Goal: Task Accomplishment & Management: Manage account settings

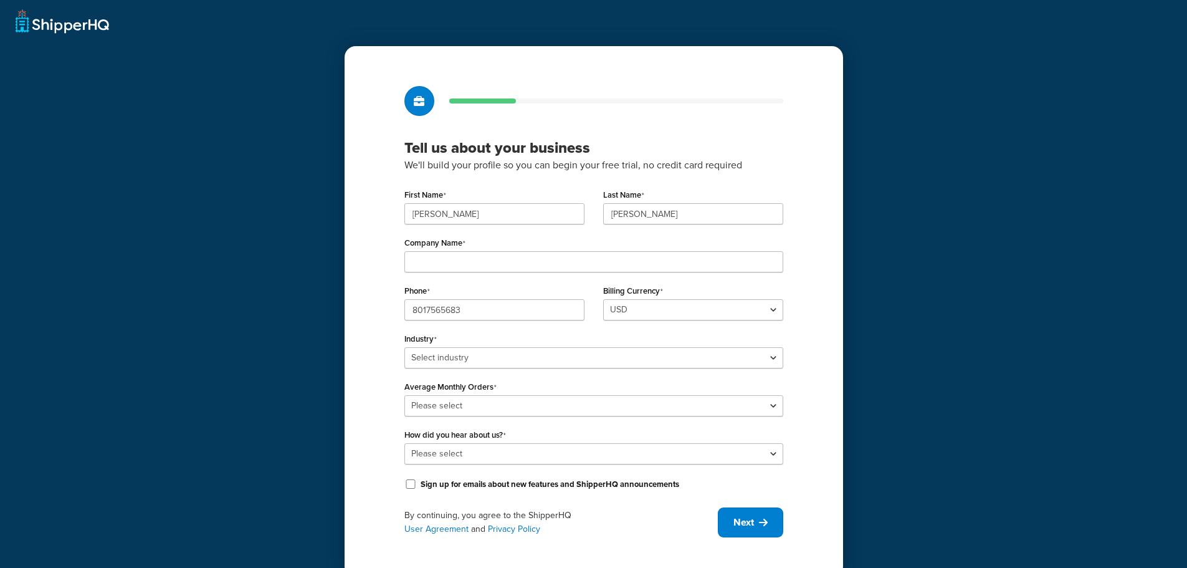
scroll to position [22, 0]
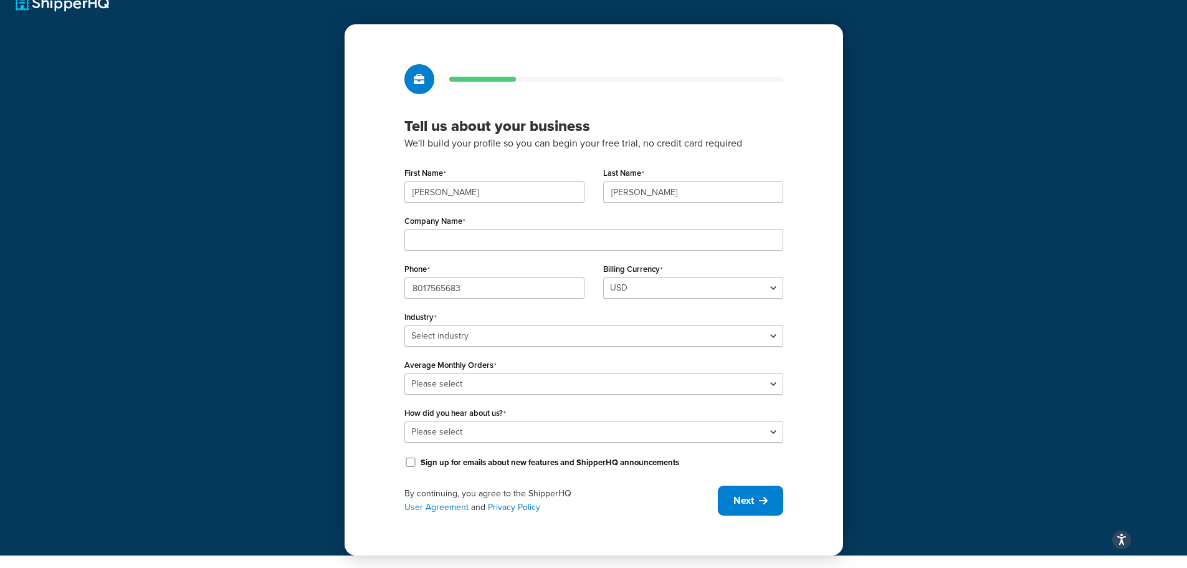
click at [550, 226] on div "Company Name" at bounding box center [594, 231] width 379 height 39
click at [552, 228] on div "Company Name" at bounding box center [594, 231] width 379 height 39
click at [552, 232] on input "Company Name" at bounding box center [594, 239] width 379 height 21
type input "H&W Romance Boutique"
click at [530, 328] on select "Select industry Automotive Adult Agriculture Alcohol, Tobacco & CBD Arts & Craf…" at bounding box center [594, 335] width 379 height 21
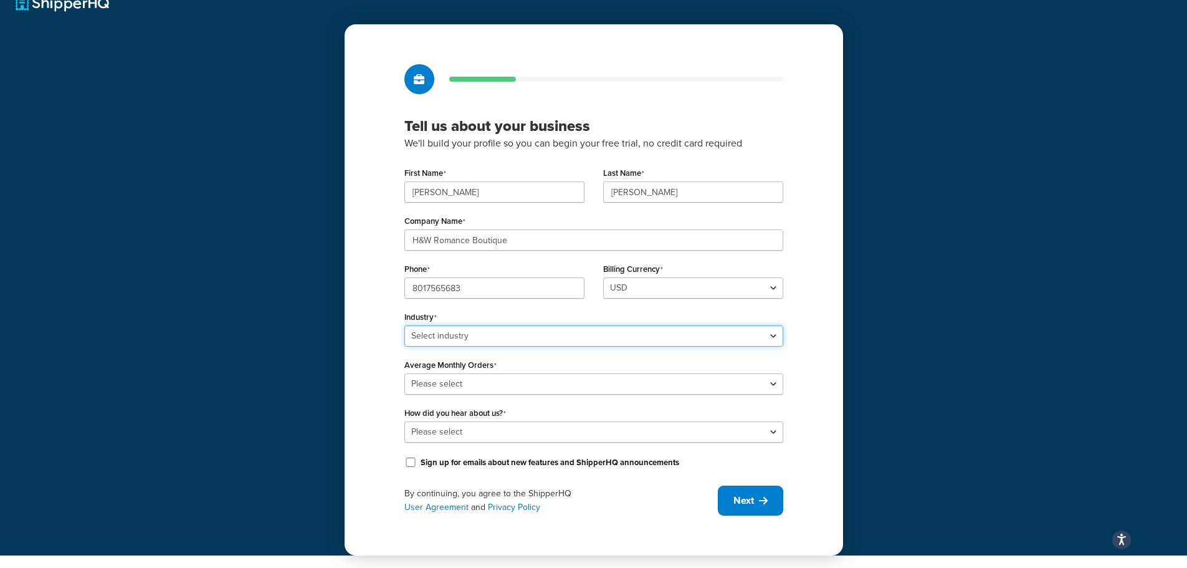
select select "1"
click at [405, 325] on select "Select industry Automotive Adult Agriculture Alcohol, Tobacco & CBD Arts & Craf…" at bounding box center [594, 335] width 379 height 21
click at [449, 386] on select "Please select 0-500 501-1,000 1,001-10,000 10,001-20,000 Over 20,000" at bounding box center [594, 383] width 379 height 21
select select "1"
click at [405, 373] on select "Please select 0-500 501-1,000 1,001-10,000 10,001-20,000 Over 20,000" at bounding box center [594, 383] width 379 height 21
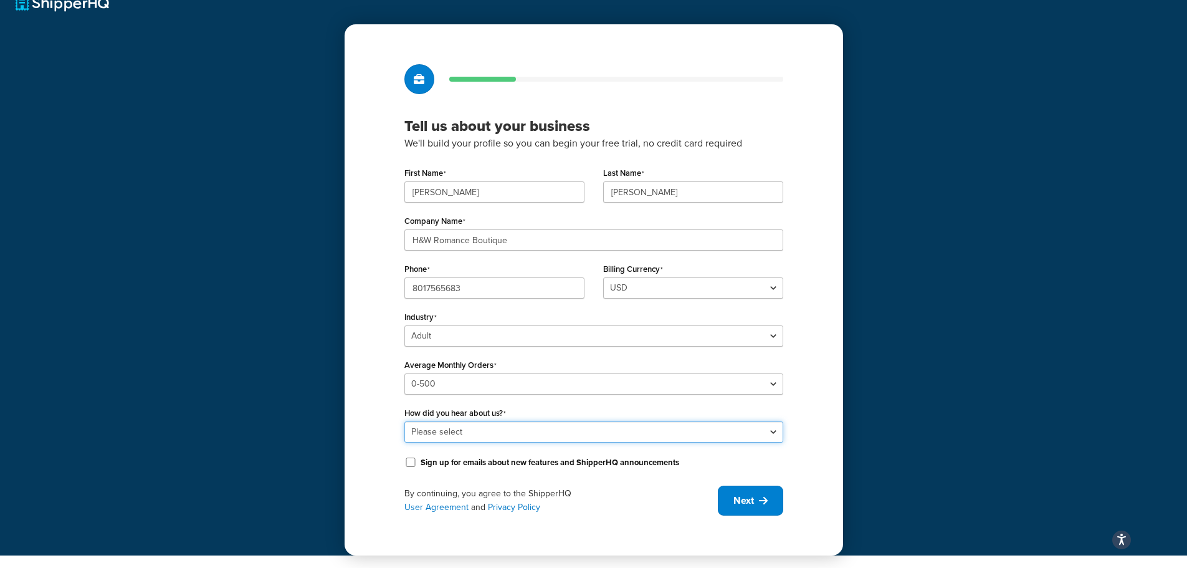
click at [451, 429] on select "Please select Online Search App Store or Marketplace Listing Referred by Agency…" at bounding box center [594, 431] width 379 height 21
select select "1"
click at [405, 421] on select "Please select Online Search App Store or Marketplace Listing Referred by Agency…" at bounding box center [594, 431] width 379 height 21
click at [765, 504] on icon at bounding box center [763, 501] width 9 height 10
click at [744, 499] on div "By continuing, you agree to the ShipperHQ User Agreement and Privacy Policy Next" at bounding box center [594, 501] width 379 height 30
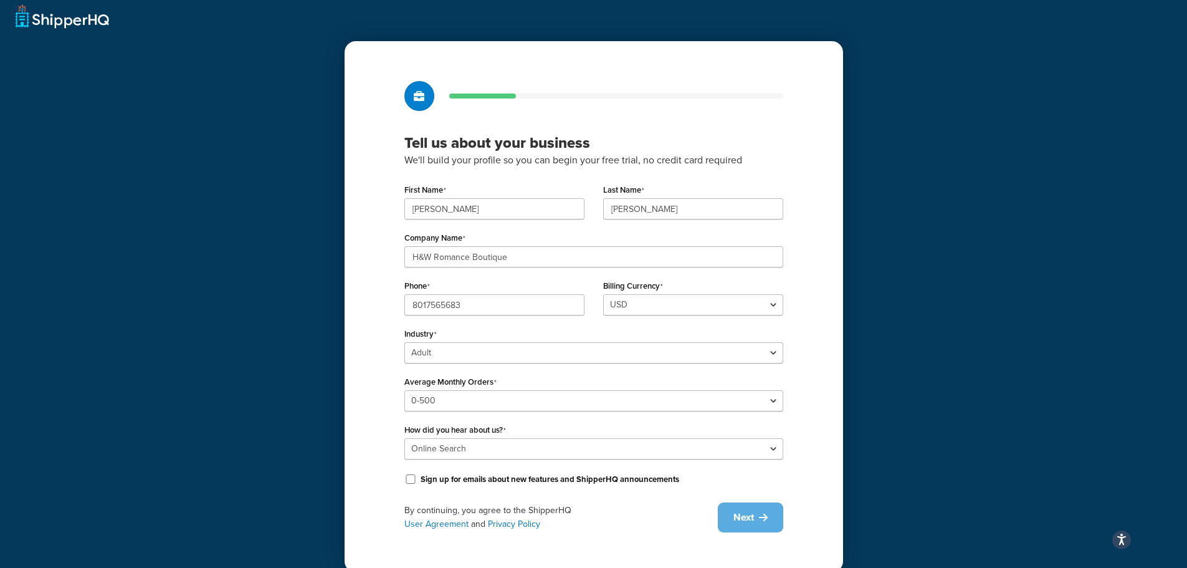
scroll to position [0, 0]
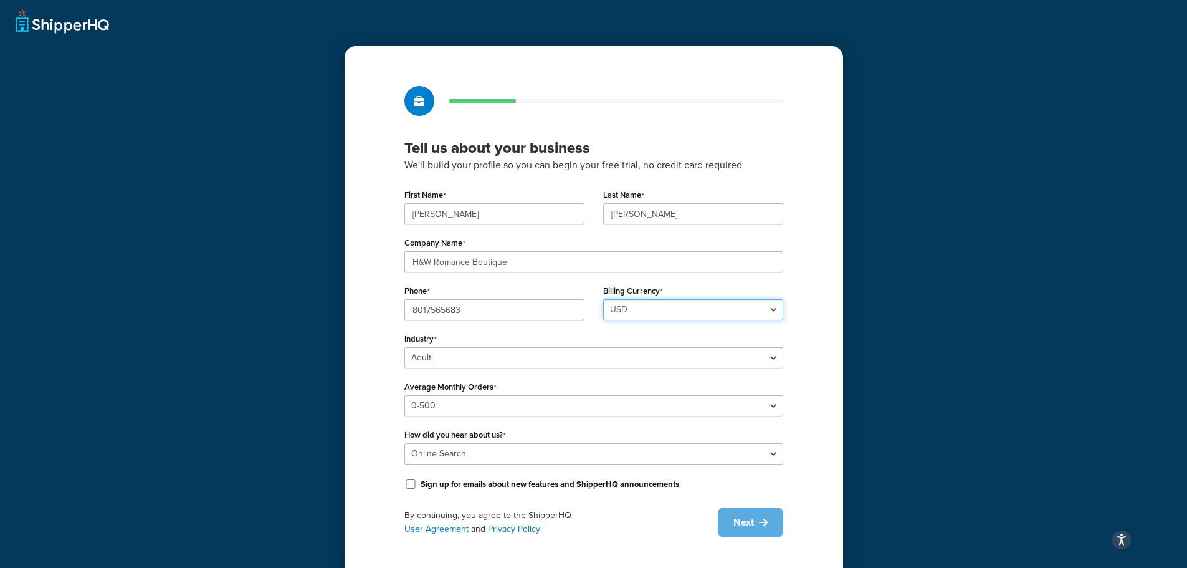
click at [674, 309] on select "USD" at bounding box center [693, 309] width 180 height 21
click at [475, 479] on label "Sign up for emails about new features and ShipperHQ announcements" at bounding box center [550, 484] width 259 height 11
click at [417, 479] on input "Sign up for emails about new features and ShipperHQ announcements" at bounding box center [411, 483] width 12 height 9
click at [484, 483] on label "Sign up for emails about new features and ShipperHQ announcements" at bounding box center [550, 484] width 259 height 11
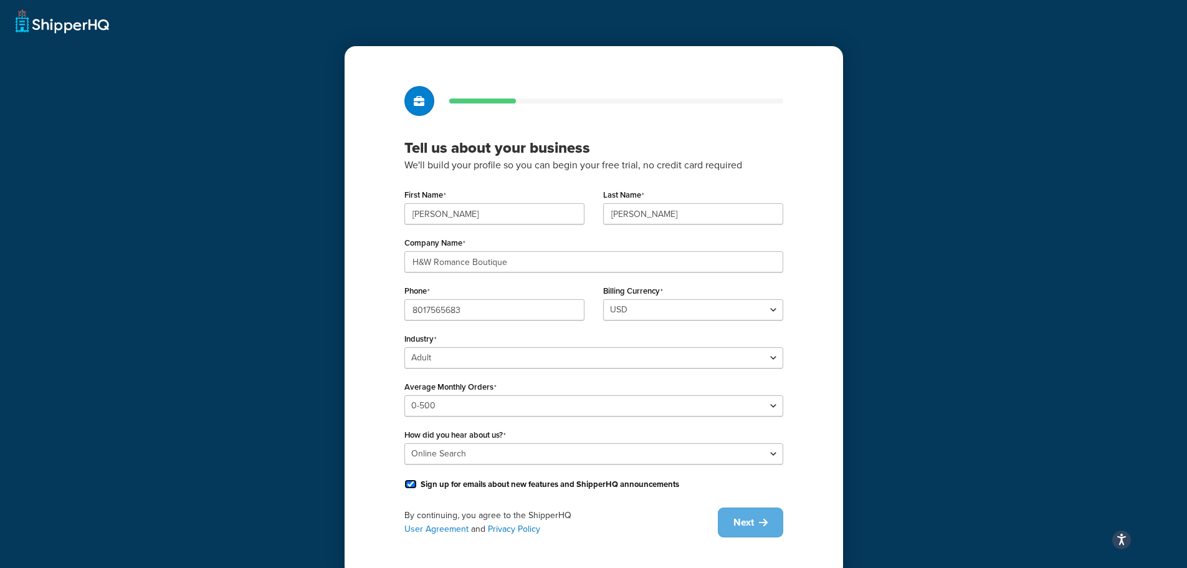
click at [417, 483] on input "Sign up for emails about new features and ShipperHQ announcements" at bounding box center [411, 483] width 12 height 9
checkbox input "false"
click at [737, 522] on div "By continuing, you agree to the ShipperHQ User Agreement and Privacy Policy Next" at bounding box center [594, 522] width 379 height 30
click at [479, 357] on select "Select industry Automotive Adult Agriculture Alcohol, Tobacco & CBD Arts & Craf…" at bounding box center [594, 357] width 379 height 21
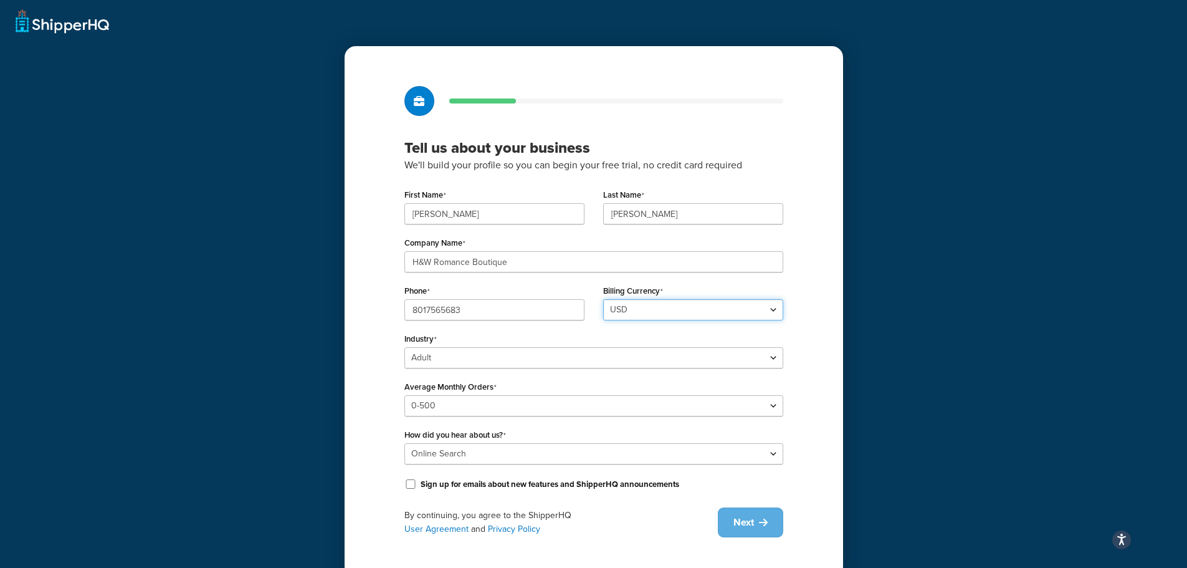
click at [679, 305] on select "USD" at bounding box center [693, 309] width 180 height 21
click at [603, 299] on select "USD" at bounding box center [693, 309] width 180 height 21
click at [505, 299] on input "8017565683" at bounding box center [495, 309] width 180 height 21
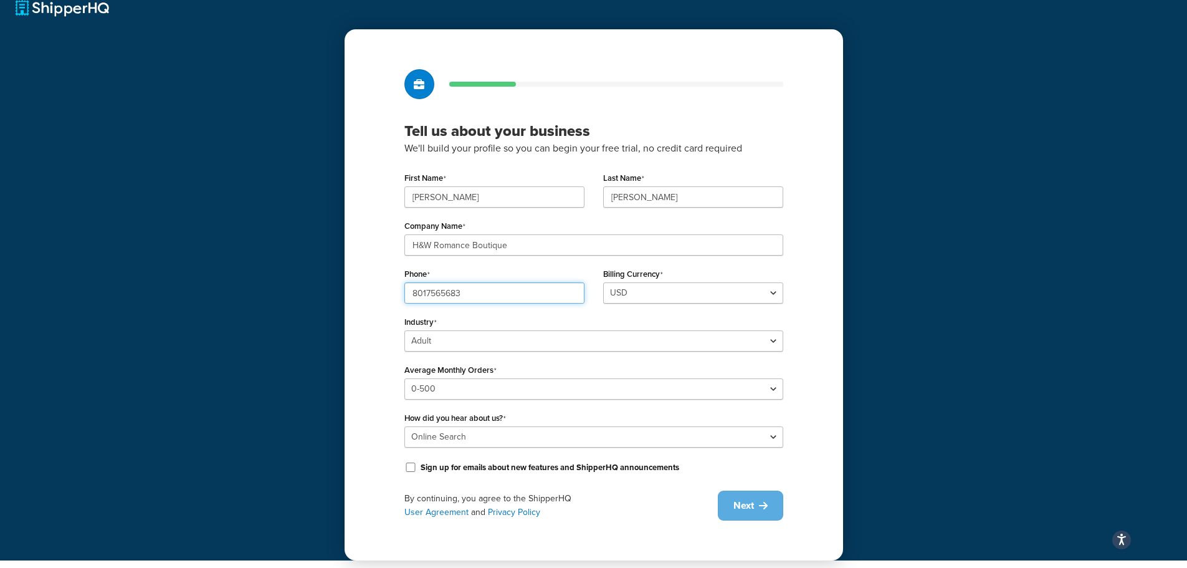
scroll to position [22, 0]
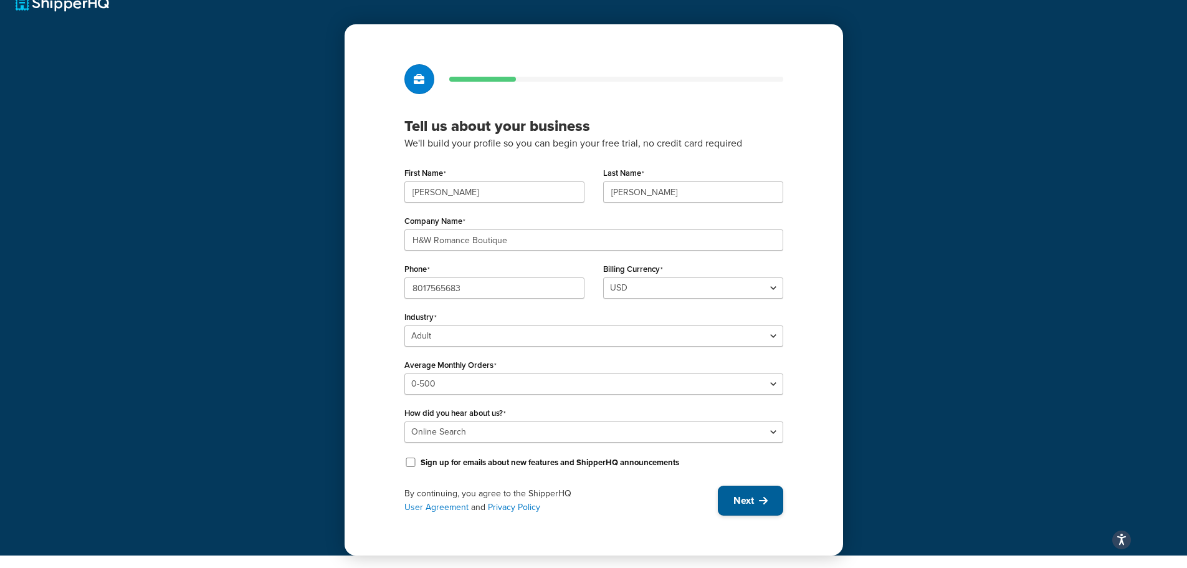
click at [770, 504] on button "Next" at bounding box center [750, 501] width 65 height 30
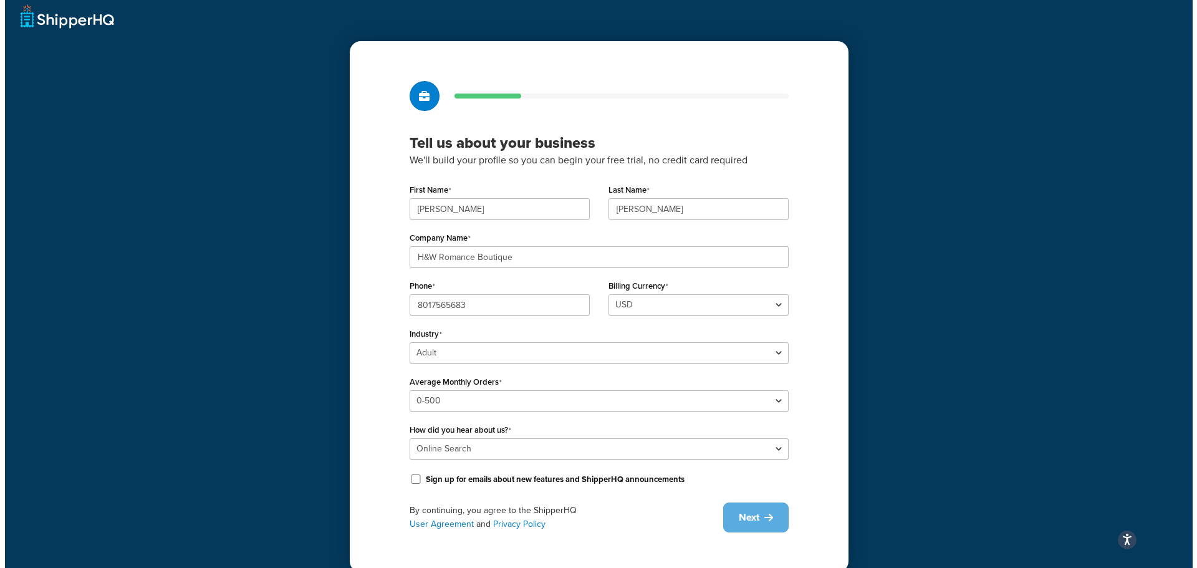
scroll to position [0, 0]
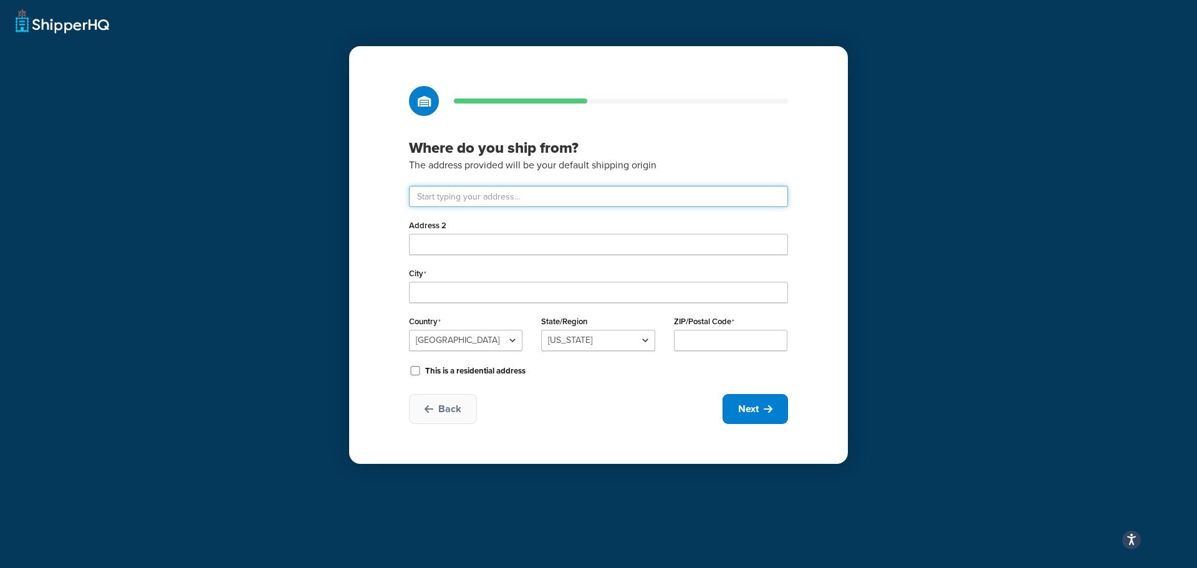
click at [515, 194] on input "text" at bounding box center [598, 196] width 379 height 21
type input "63 E Main St"
type input "American Fork"
select select "44"
type input "84003"
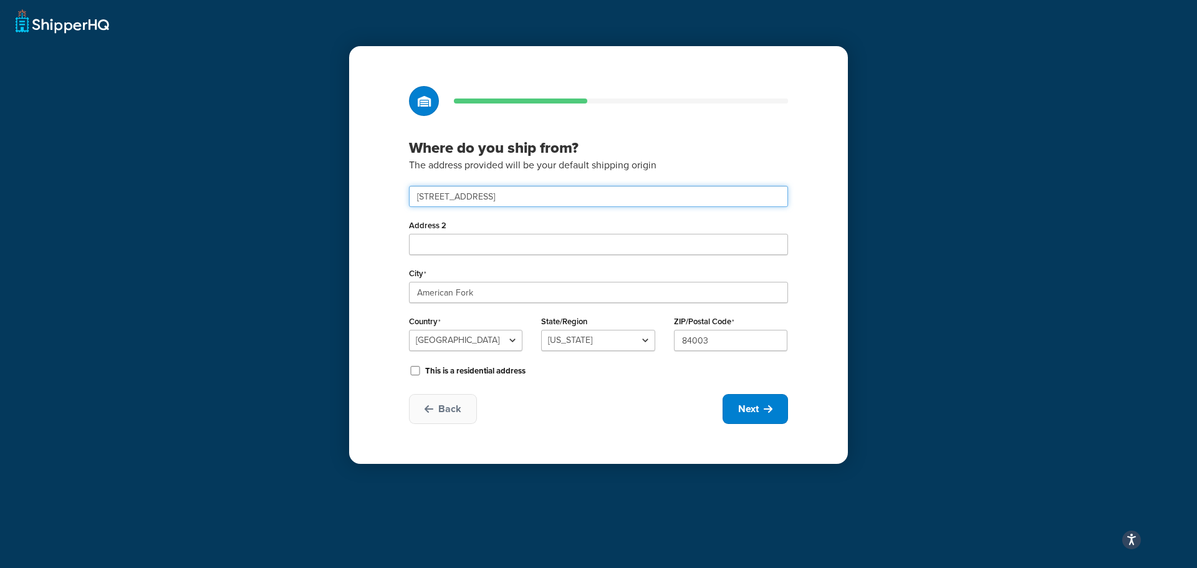
type input "63 E Main St"
select select "1"
click at [757, 419] on button "Next" at bounding box center [754, 409] width 65 height 30
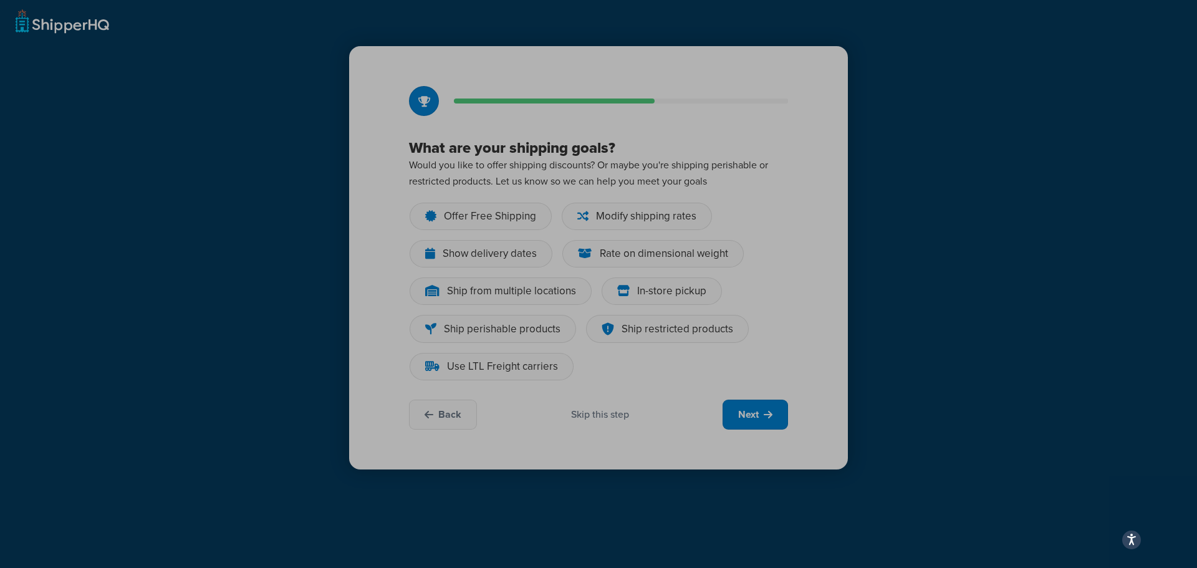
click at [506, 112] on div at bounding box center [598, 101] width 379 height 30
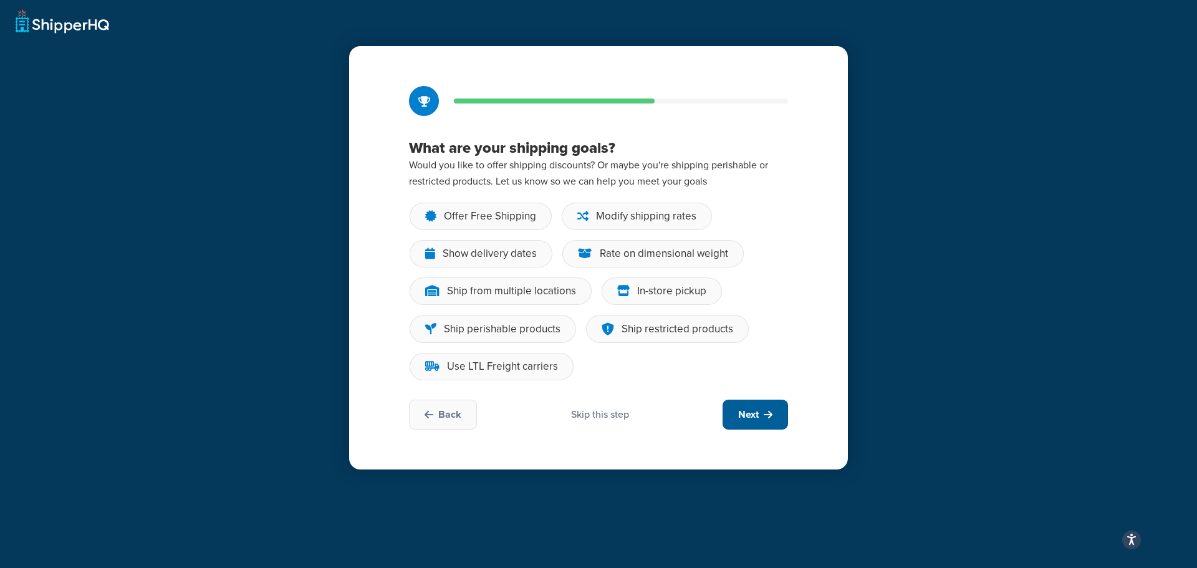
click at [734, 402] on button "Next" at bounding box center [754, 415] width 65 height 30
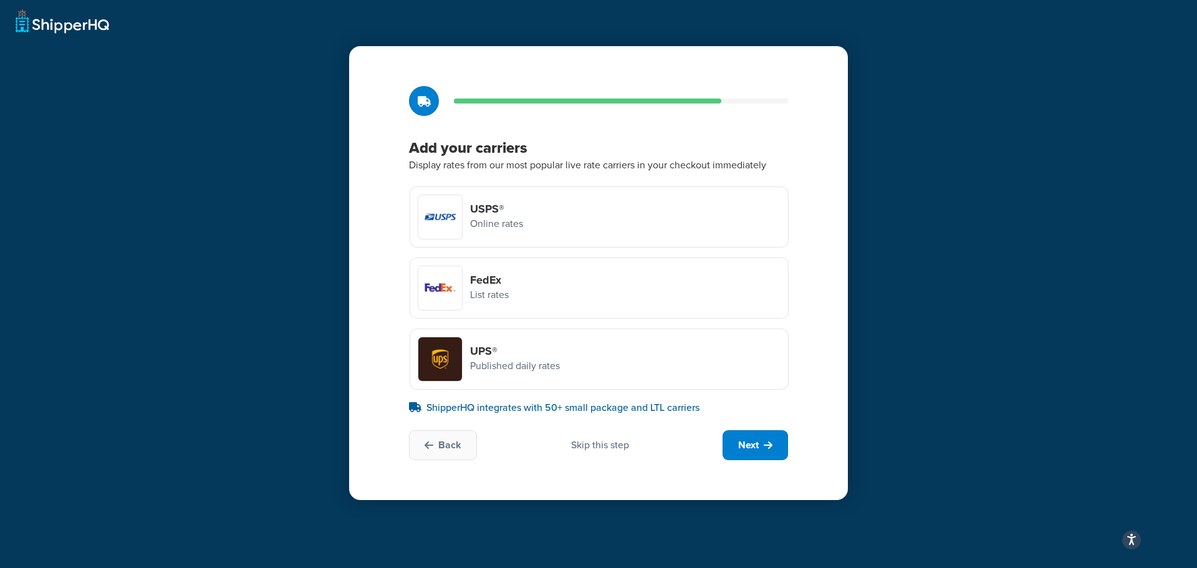
click at [540, 365] on p "Published daily rates" at bounding box center [515, 366] width 90 height 16
click at [0, 0] on input "UPS® Published daily rates" at bounding box center [0, 0] width 0 height 0
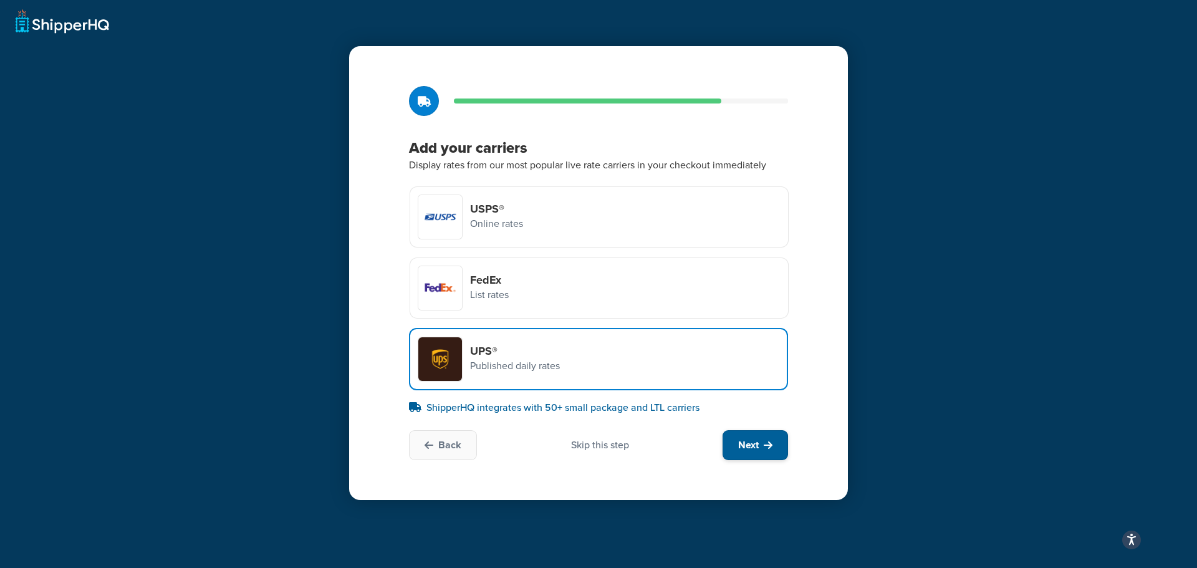
click at [750, 444] on span "Next" at bounding box center [748, 445] width 21 height 14
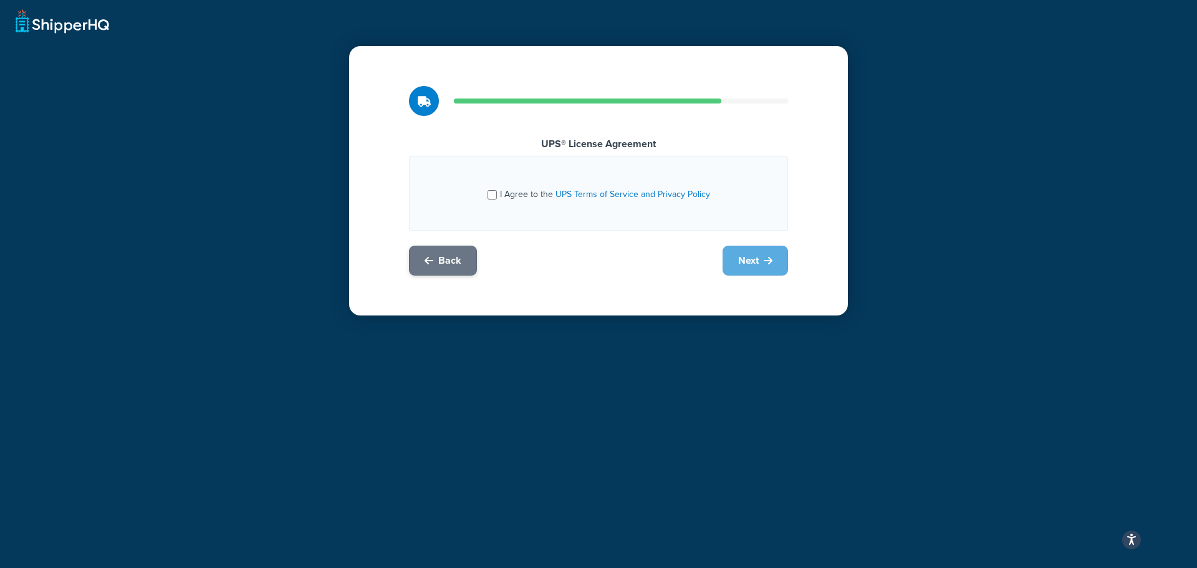
click at [464, 269] on button "Back" at bounding box center [443, 261] width 68 height 30
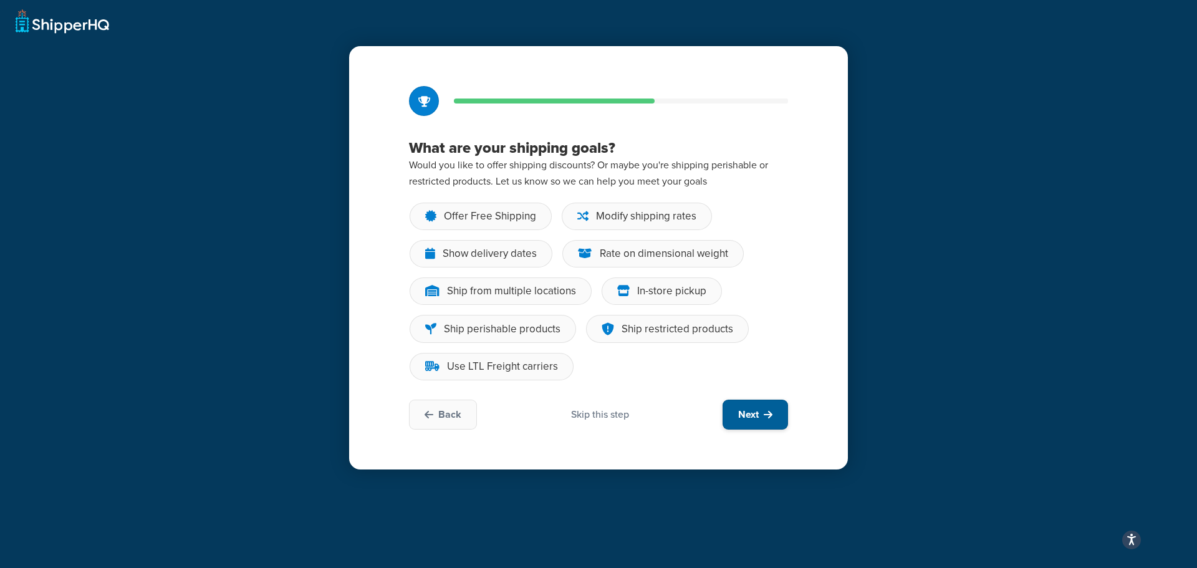
click at [745, 424] on button "Next" at bounding box center [754, 415] width 65 height 30
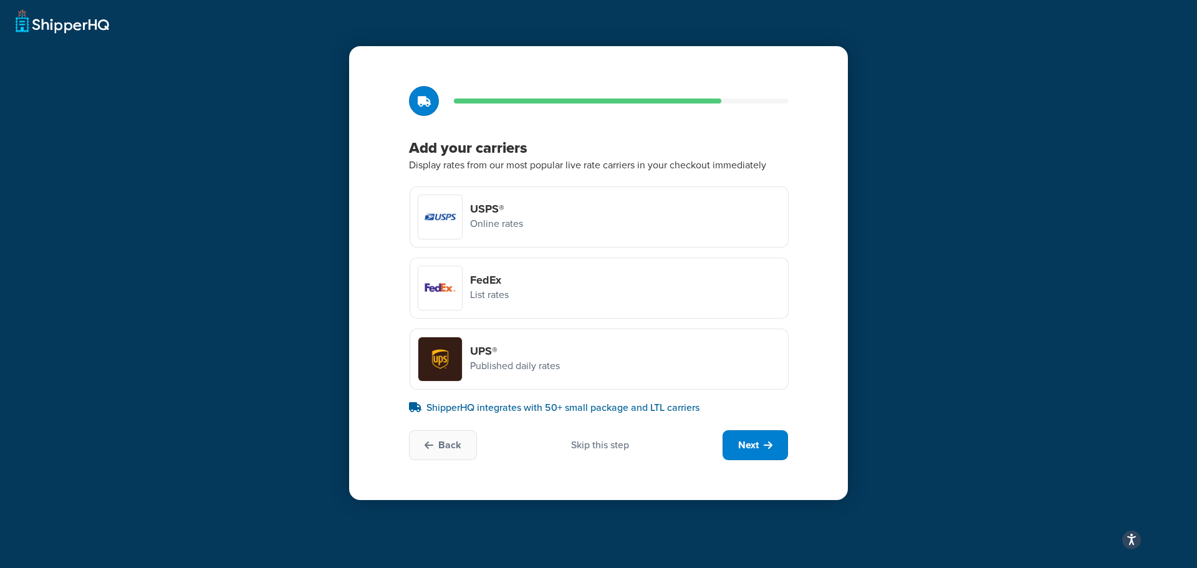
click at [549, 352] on h4 "UPS®" at bounding box center [515, 351] width 90 height 14
click at [0, 0] on input "UPS® Published daily rates" at bounding box center [0, 0] width 0 height 0
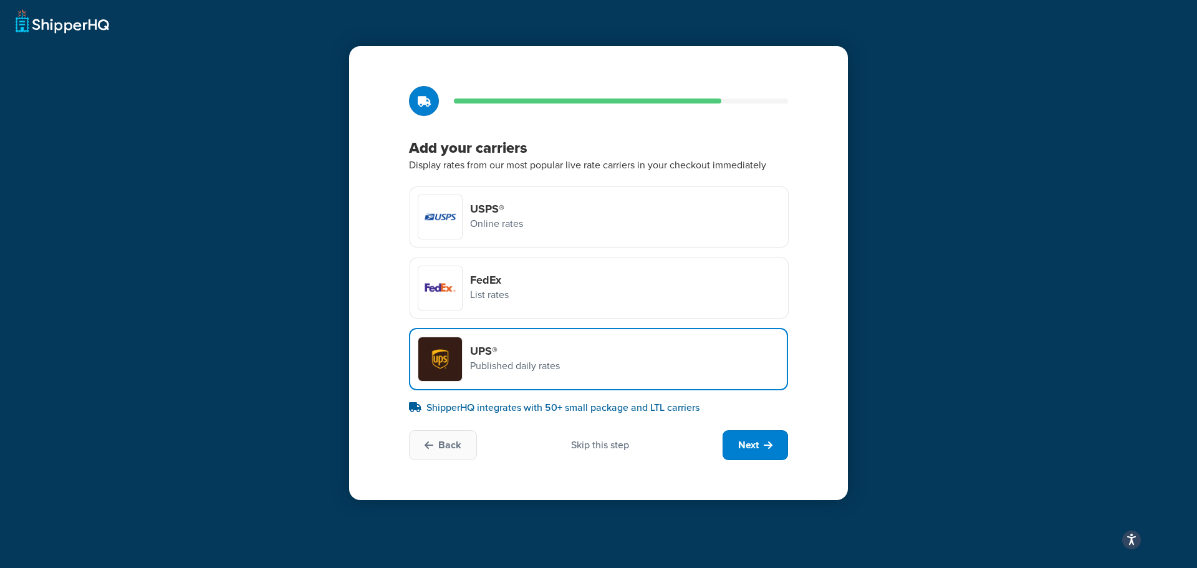
click at [555, 228] on div "USPS® Online rates" at bounding box center [598, 216] width 379 height 61
click at [0, 0] on input "USPS® Online rates" at bounding box center [0, 0] width 0 height 0
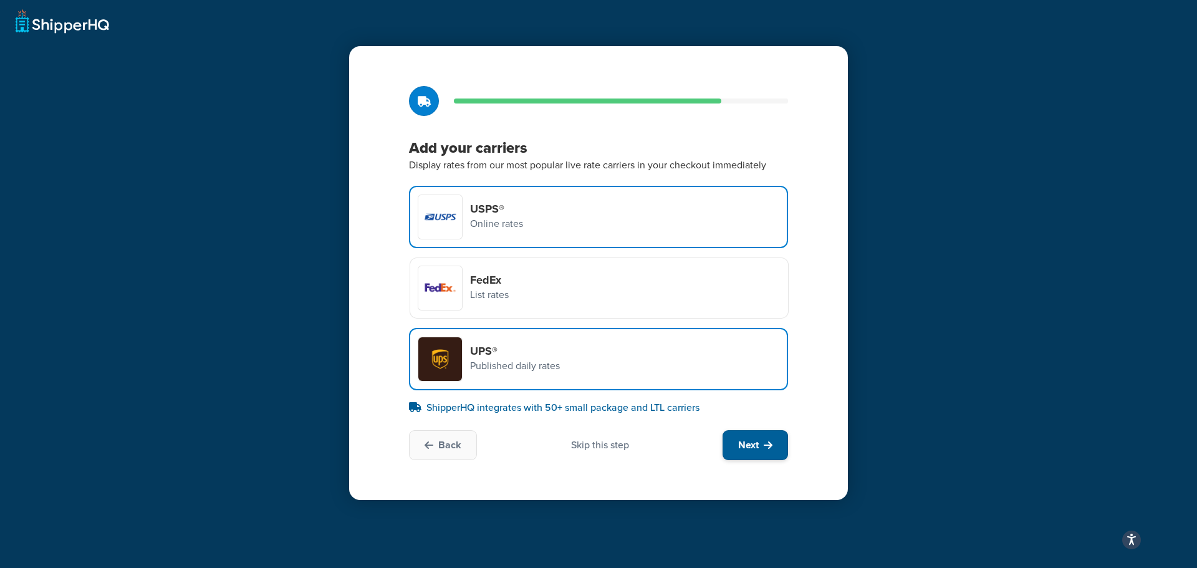
click at [749, 442] on span "Next" at bounding box center [748, 445] width 21 height 14
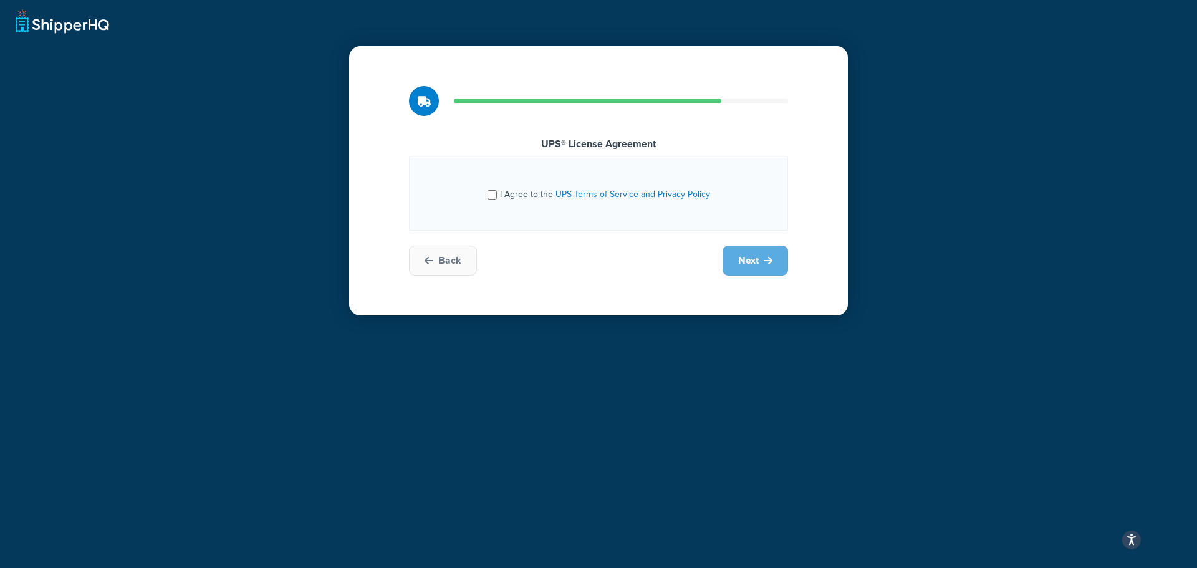
click at [548, 193] on span "I Agree to the UPS Terms of Service and Privacy Policy" at bounding box center [605, 194] width 210 height 13
click at [497, 193] on input "I Agree to the UPS Terms of Service and Privacy Policy" at bounding box center [491, 194] width 9 height 9
checkbox input "true"
click at [725, 242] on div "UPS® License Agreement I Agree to the UPS Terms of Service and Privacy Policy B…" at bounding box center [598, 180] width 499 height 269
click at [747, 256] on span "Next" at bounding box center [748, 261] width 21 height 14
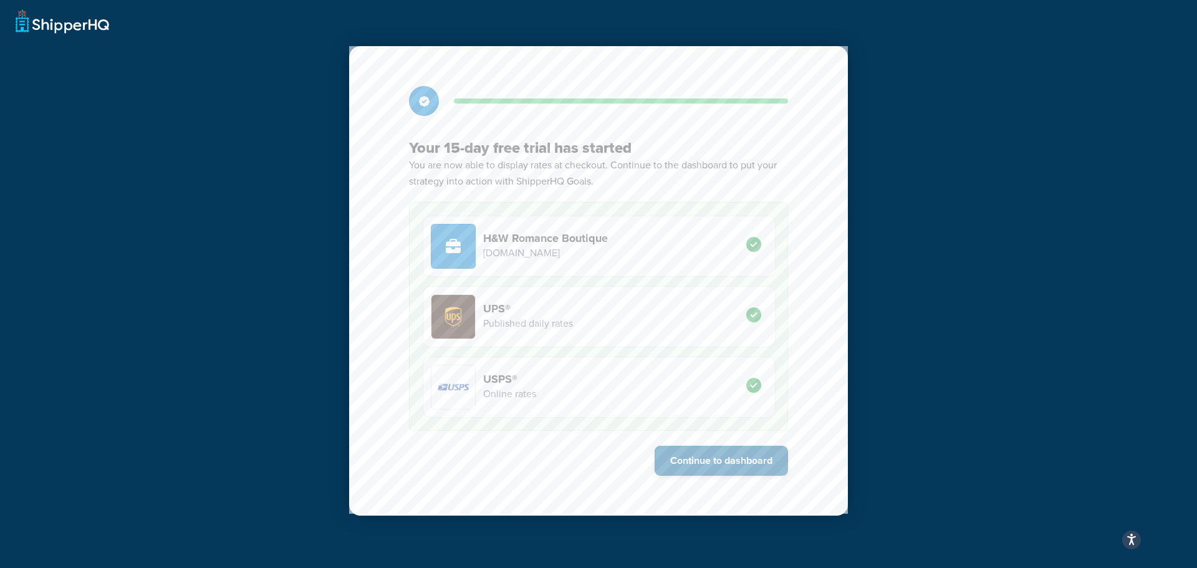
click at [718, 471] on button "Continue to dashboard" at bounding box center [720, 461] width 133 height 30
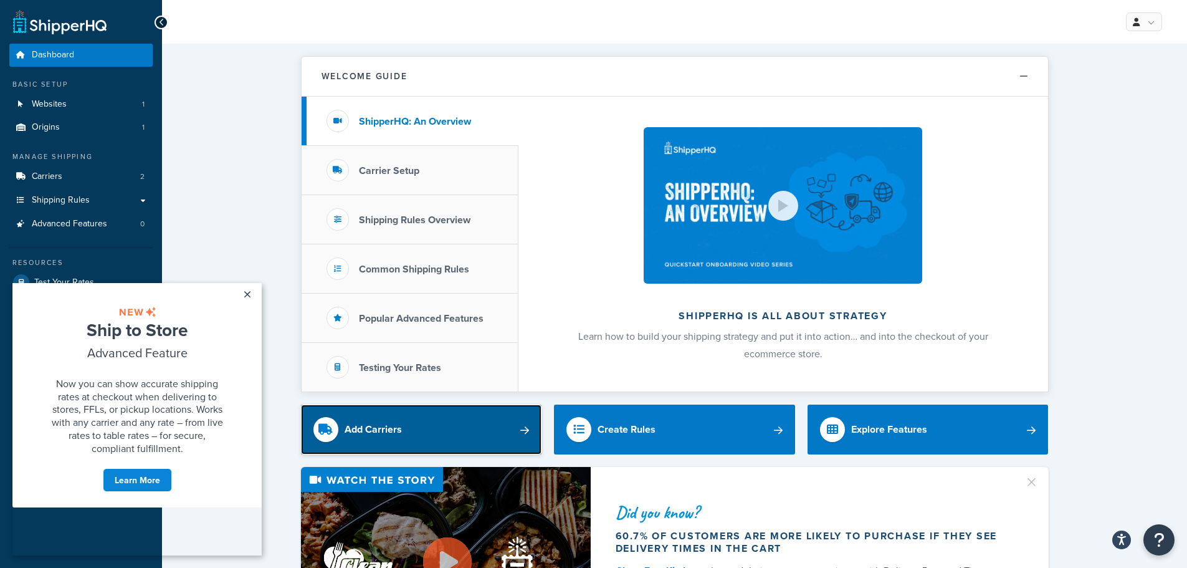
click at [519, 426] on link "Add Carriers" at bounding box center [421, 430] width 241 height 50
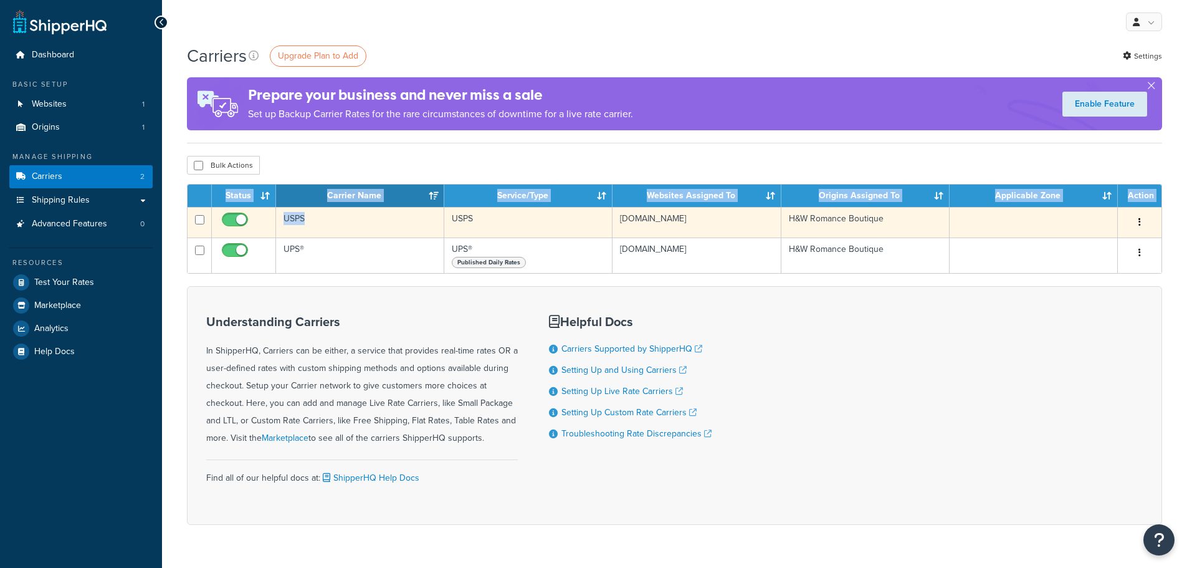
click at [431, 209] on div "Carriers Upgrade Plan to Add Settings Prepare your business and never miss a sa…" at bounding box center [674, 306] width 1025 height 525
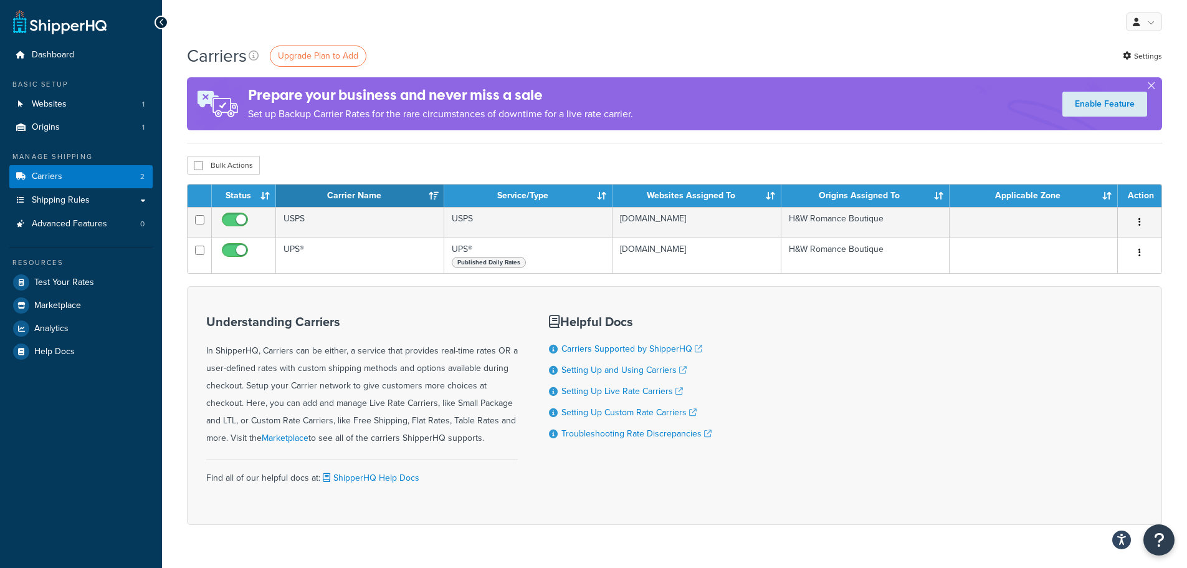
drag, startPoint x: 400, startPoint y: 251, endPoint x: 417, endPoint y: 284, distance: 37.9
click at [409, 274] on table "Status Carrier Name Service/Type Websites Assigned To Origins Assigned To Appli…" at bounding box center [674, 229] width 975 height 90
click at [461, 311] on div "Understanding Carriers In ShipperHQ, Carriers can be either, a service that pro…" at bounding box center [362, 405] width 312 height 200
click at [454, 328] on h3 "Understanding Carriers" at bounding box center [362, 322] width 312 height 14
click at [67, 277] on span "Test Your Rates" at bounding box center [64, 282] width 60 height 11
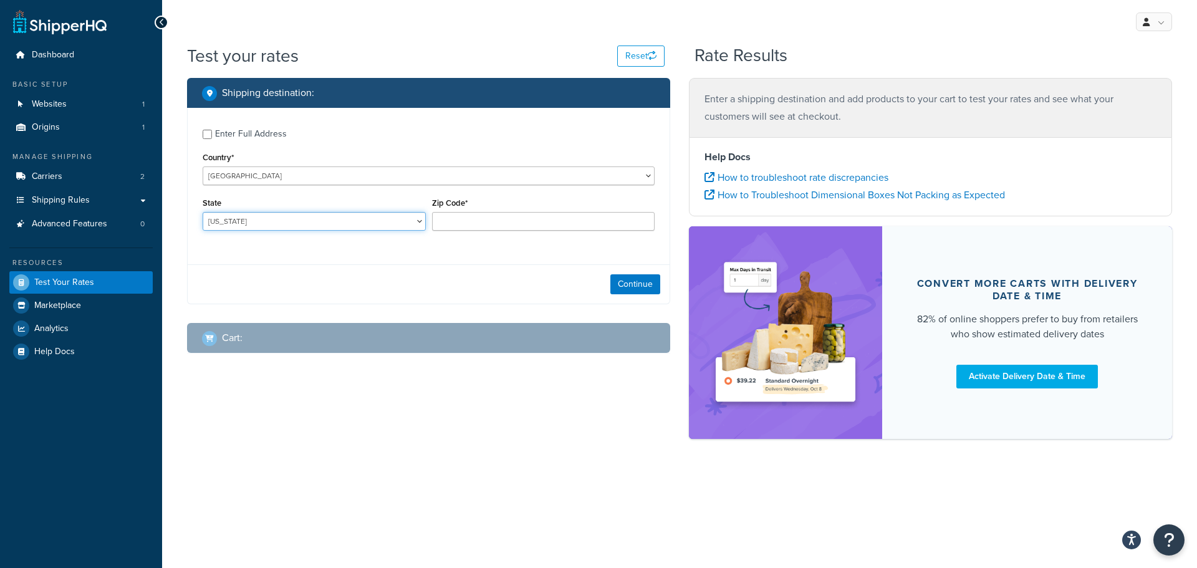
click at [413, 224] on select "[US_STATE] [US_STATE] [US_STATE] [US_STATE] [US_STATE] Armed Forces Americas Ar…" at bounding box center [314, 221] width 223 height 19
click at [88, 206] on span "Shipping Rules" at bounding box center [61, 200] width 58 height 11
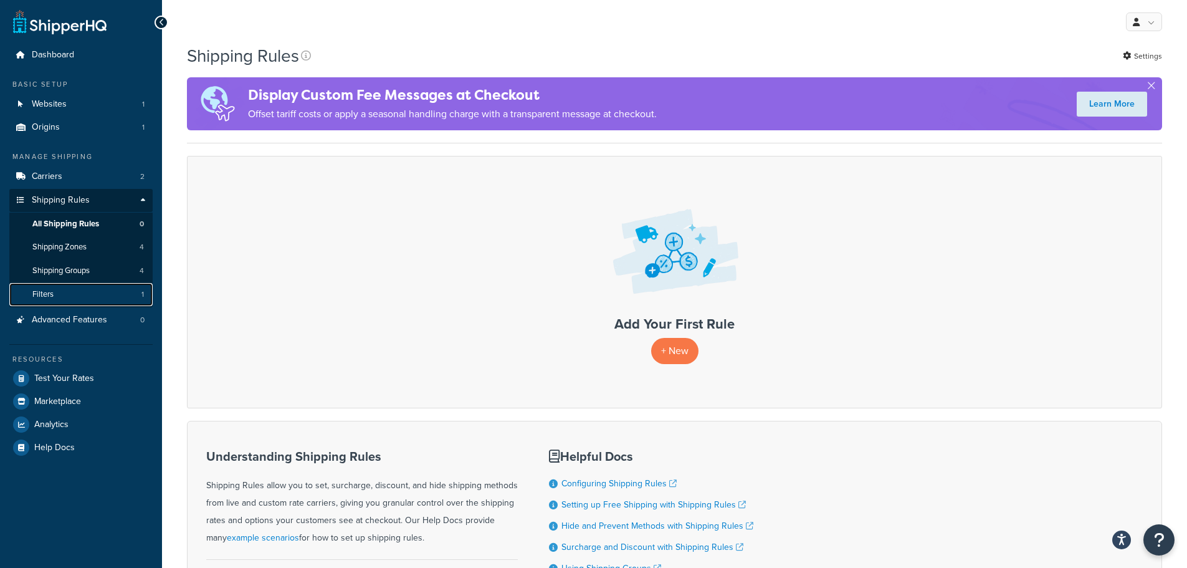
click at [90, 305] on link "Filters 1" at bounding box center [80, 294] width 143 height 23
click at [94, 322] on span "Advanced Features" at bounding box center [69, 320] width 75 height 11
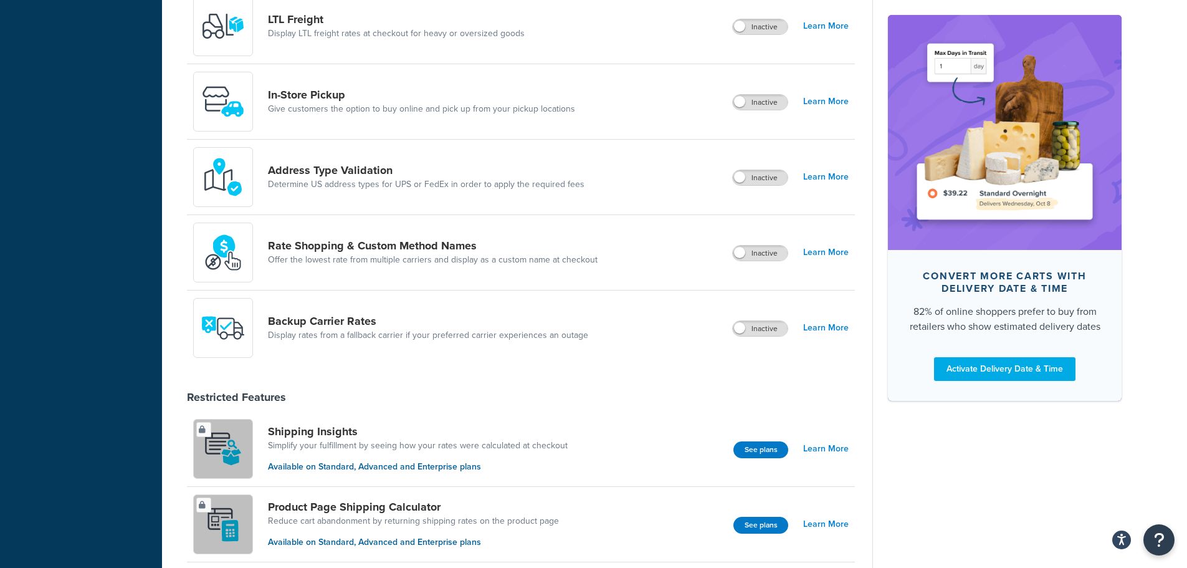
scroll to position [409, 0]
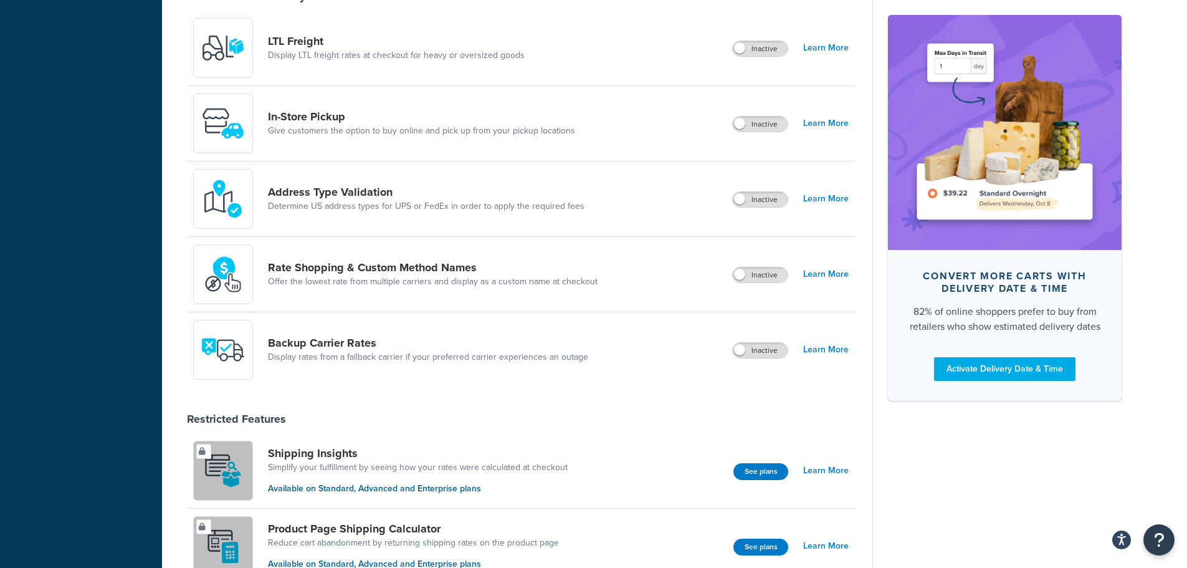
drag, startPoint x: 754, startPoint y: 353, endPoint x: 474, endPoint y: 318, distance: 282.6
click at [481, 320] on div "Backup Carrier Rates Display rates from a fallback carrier if your preferred ca…" at bounding box center [521, 349] width 668 height 75
click at [749, 277] on label "Inactive" at bounding box center [760, 274] width 55 height 15
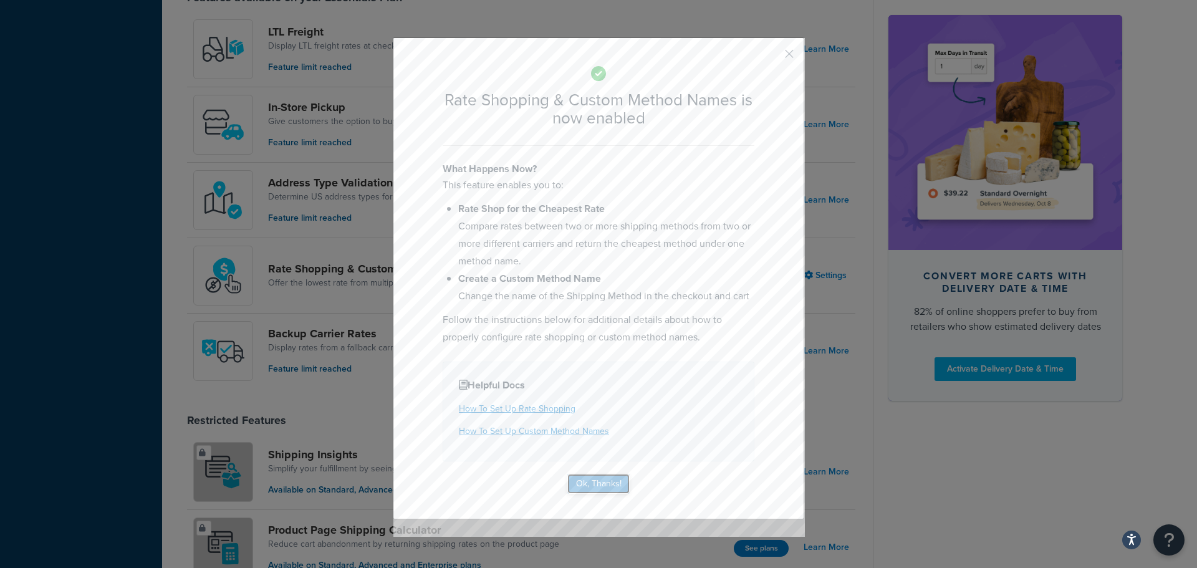
click at [587, 489] on button "Ok, Thanks!" at bounding box center [598, 484] width 62 height 20
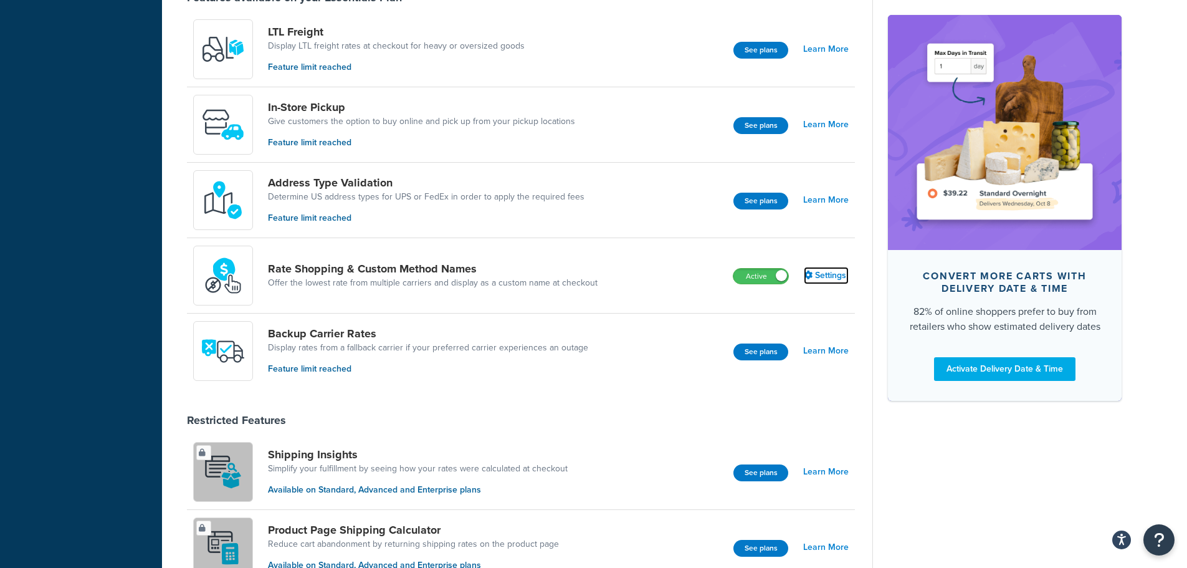
click at [840, 279] on link "Settings" at bounding box center [826, 275] width 45 height 17
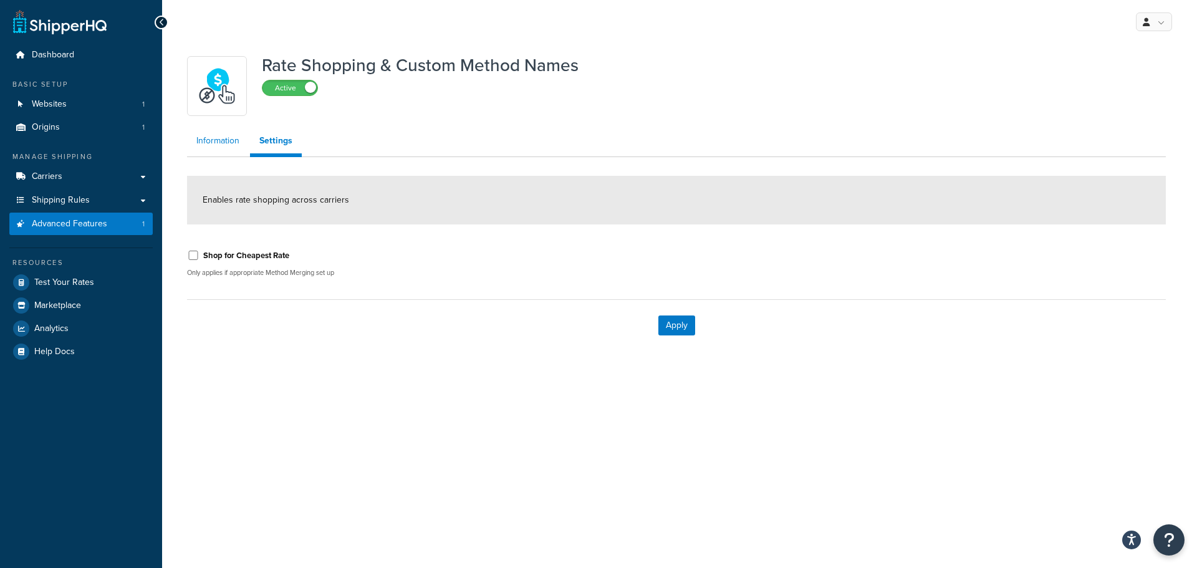
click at [219, 138] on link "Information" at bounding box center [218, 140] width 62 height 25
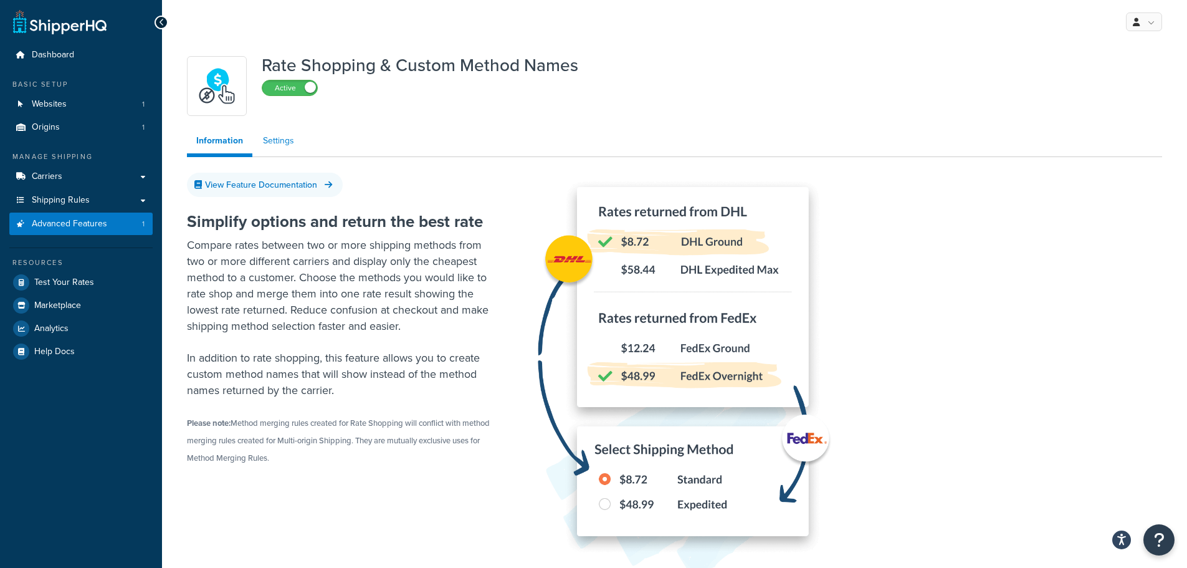
click at [263, 137] on link "Settings" at bounding box center [279, 140] width 50 height 25
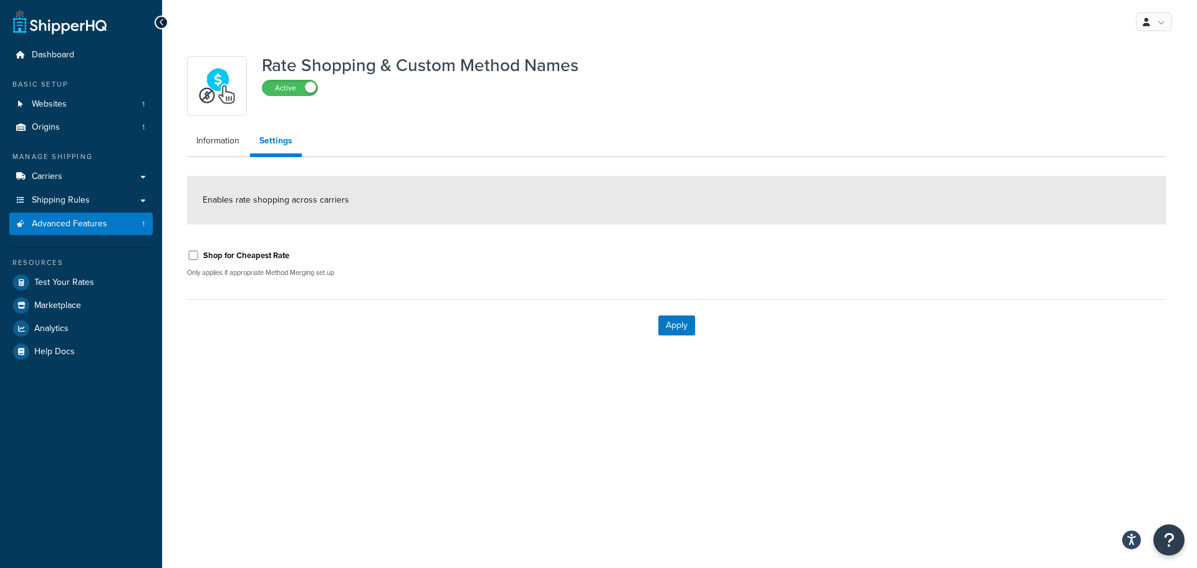
click at [267, 252] on label "Shop for Cheapest Rate" at bounding box center [246, 255] width 86 height 11
click at [199, 252] on input "Shop for Cheapest Rate" at bounding box center [193, 255] width 12 height 9
checkbox input "true"
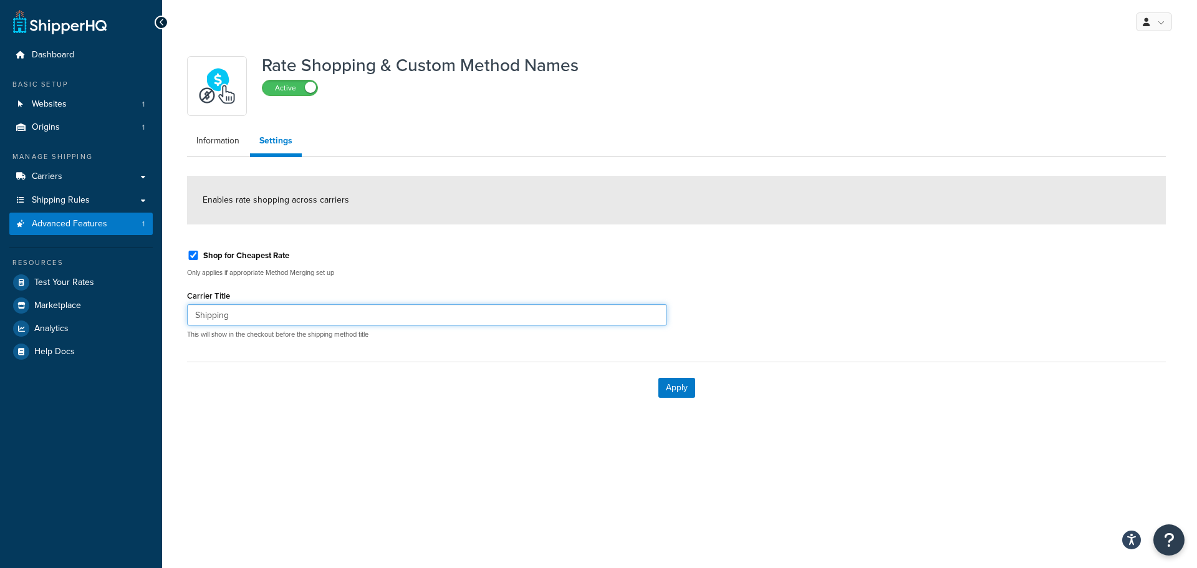
click at [327, 315] on input "Shipping" at bounding box center [427, 314] width 480 height 21
drag, startPoint x: 651, startPoint y: 379, endPoint x: 664, endPoint y: 386, distance: 14.8
click at [656, 381] on div "Apply" at bounding box center [676, 388] width 979 height 52
click at [666, 386] on button "Apply" at bounding box center [676, 388] width 37 height 20
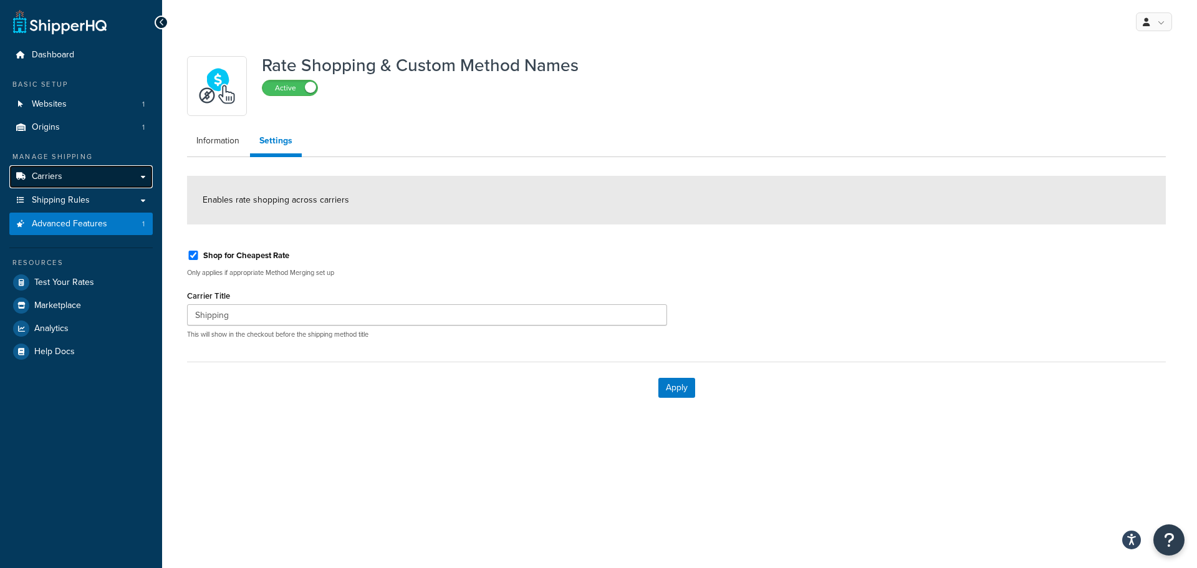
click at [45, 171] on span "Carriers" at bounding box center [47, 176] width 31 height 11
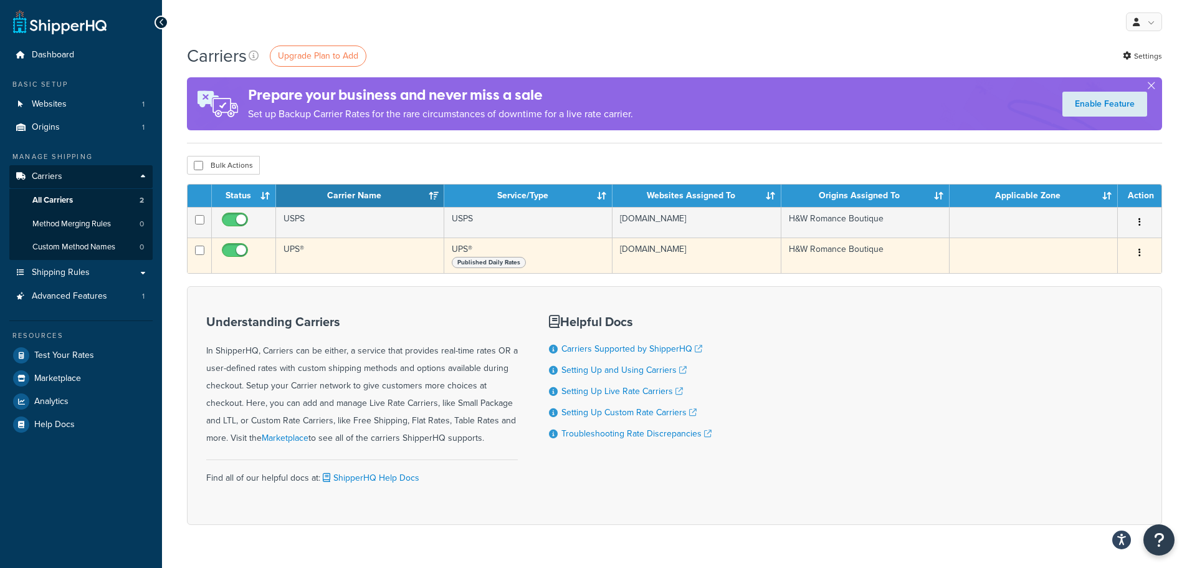
click at [595, 267] on div "Published Daily Rates" at bounding box center [528, 262] width 153 height 12
click at [1146, 261] on button "button" at bounding box center [1139, 253] width 17 height 20
click at [1110, 283] on link "Edit" at bounding box center [1089, 283] width 98 height 26
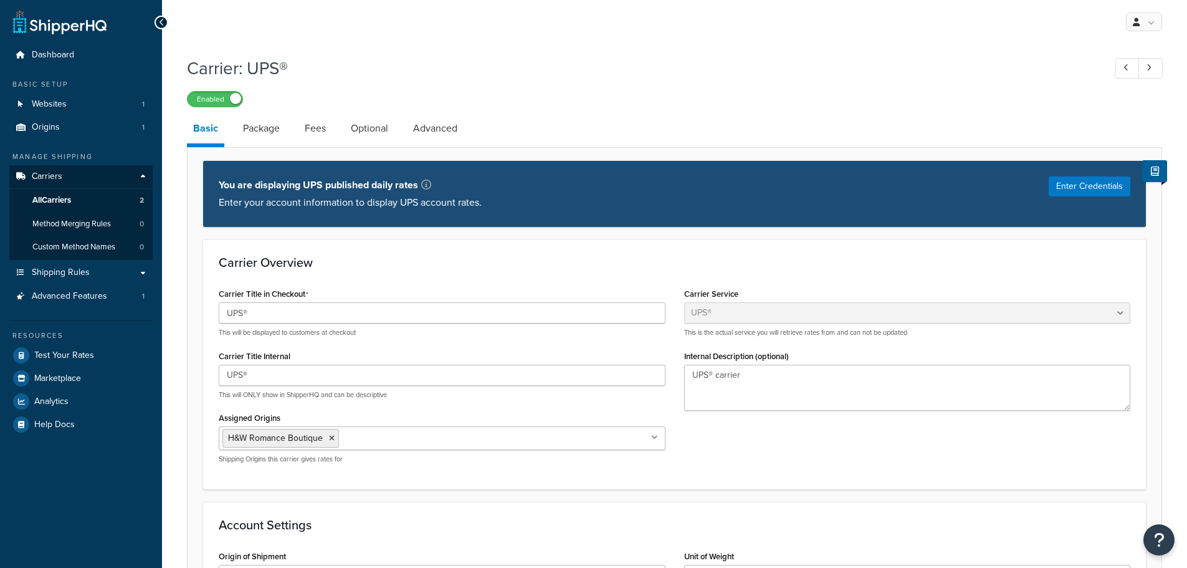
select select "ups"
click at [432, 125] on link "Advanced" at bounding box center [435, 128] width 57 height 30
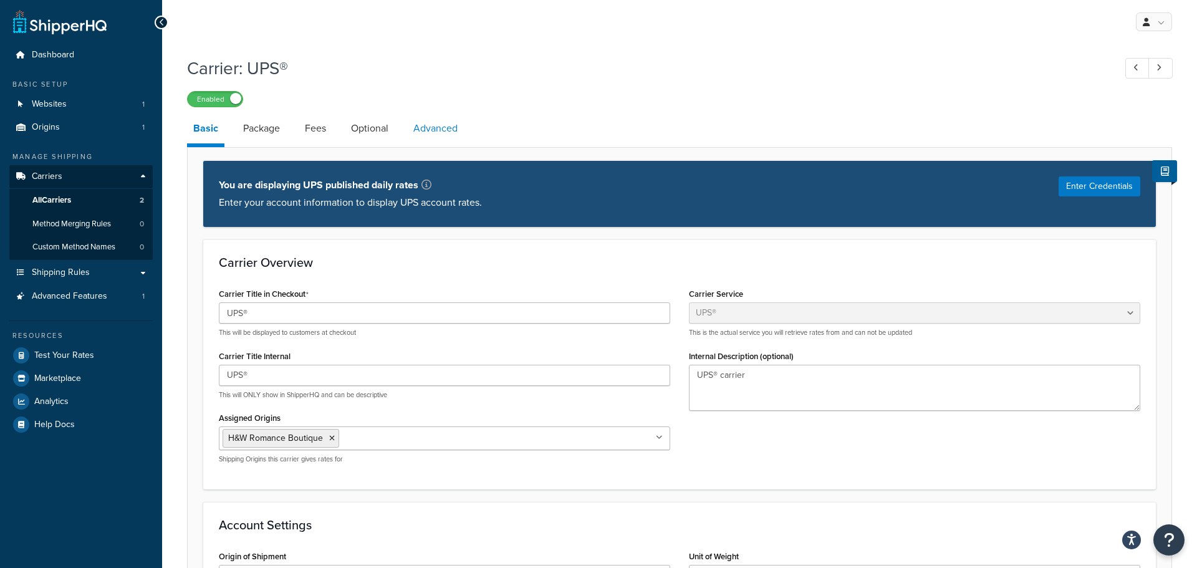
select select "false"
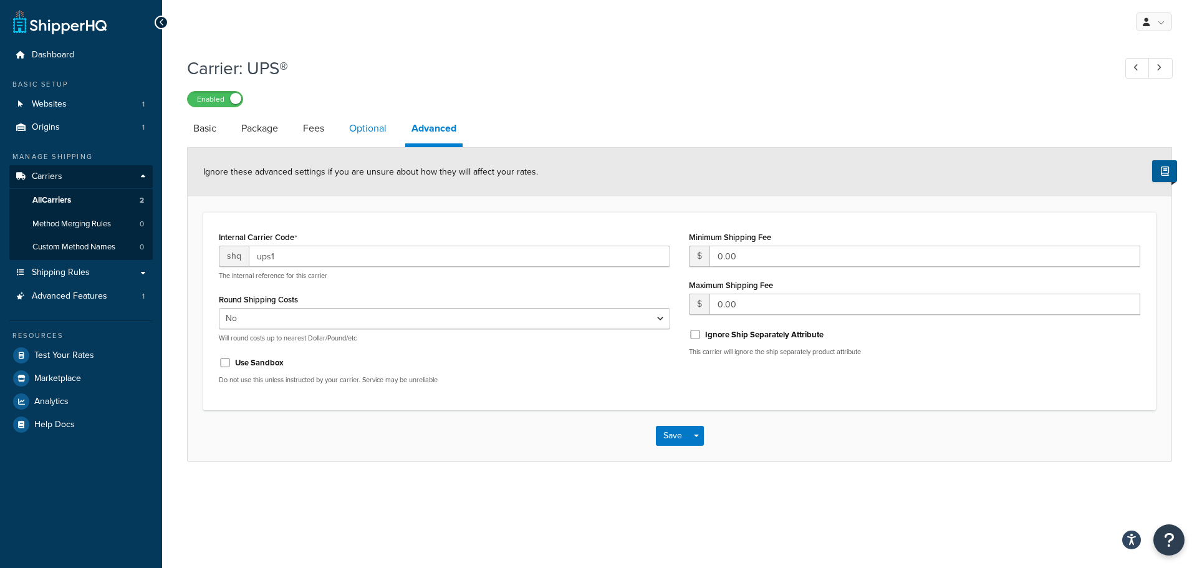
click at [371, 127] on link "Optional" at bounding box center [368, 128] width 50 height 30
select select "business"
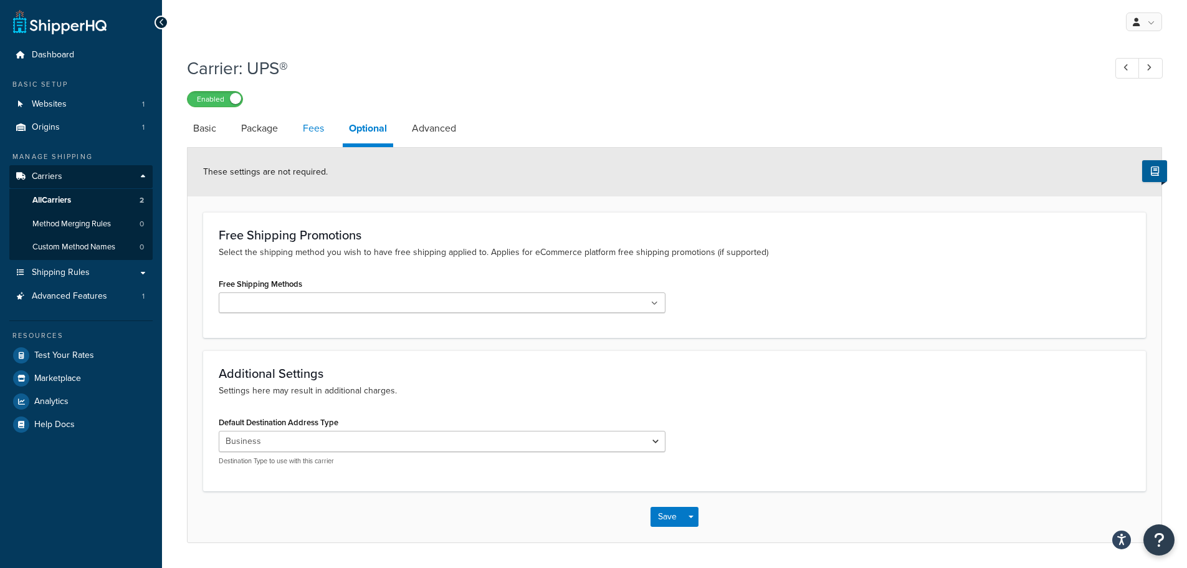
click at [304, 127] on link "Fees" at bounding box center [314, 128] width 34 height 30
select select "AFTER"
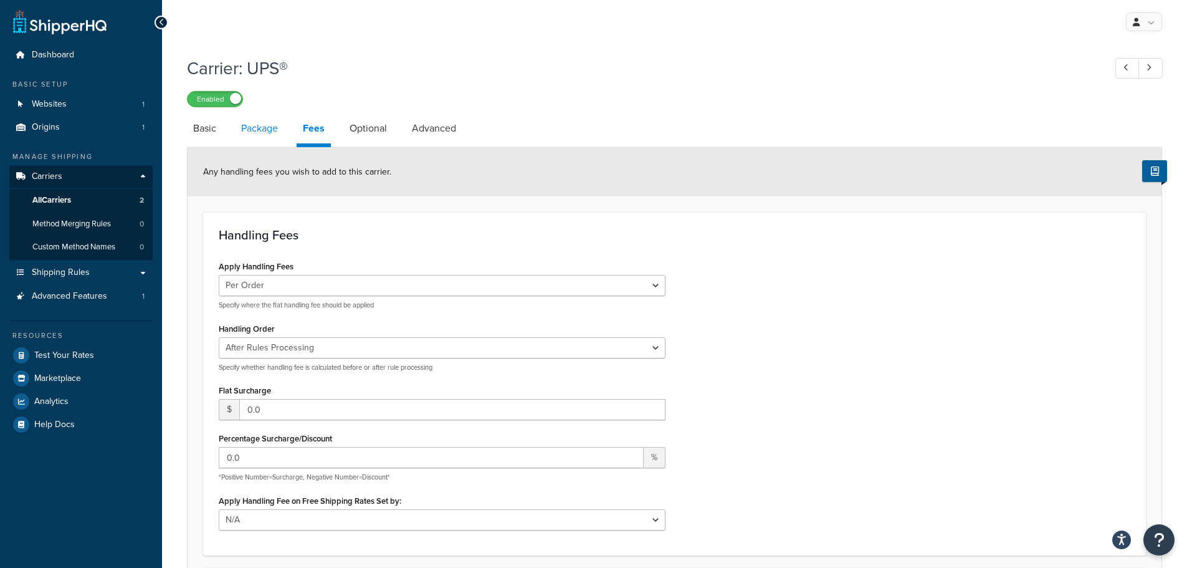
click at [261, 138] on link "Package" at bounding box center [259, 128] width 49 height 30
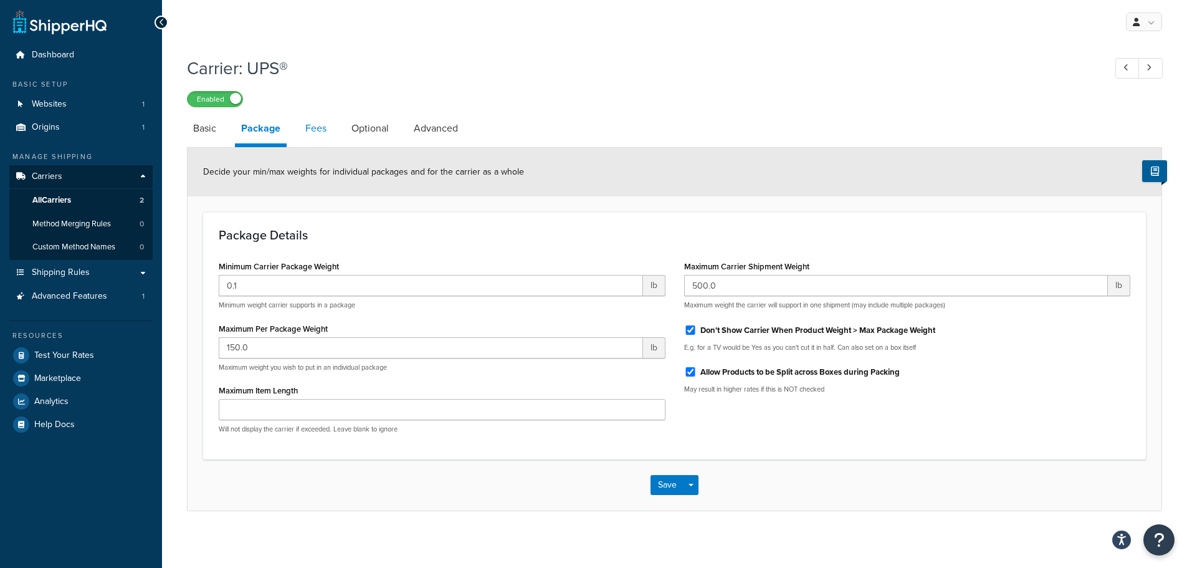
click at [303, 127] on link "Fees" at bounding box center [316, 128] width 34 height 30
select select "AFTER"
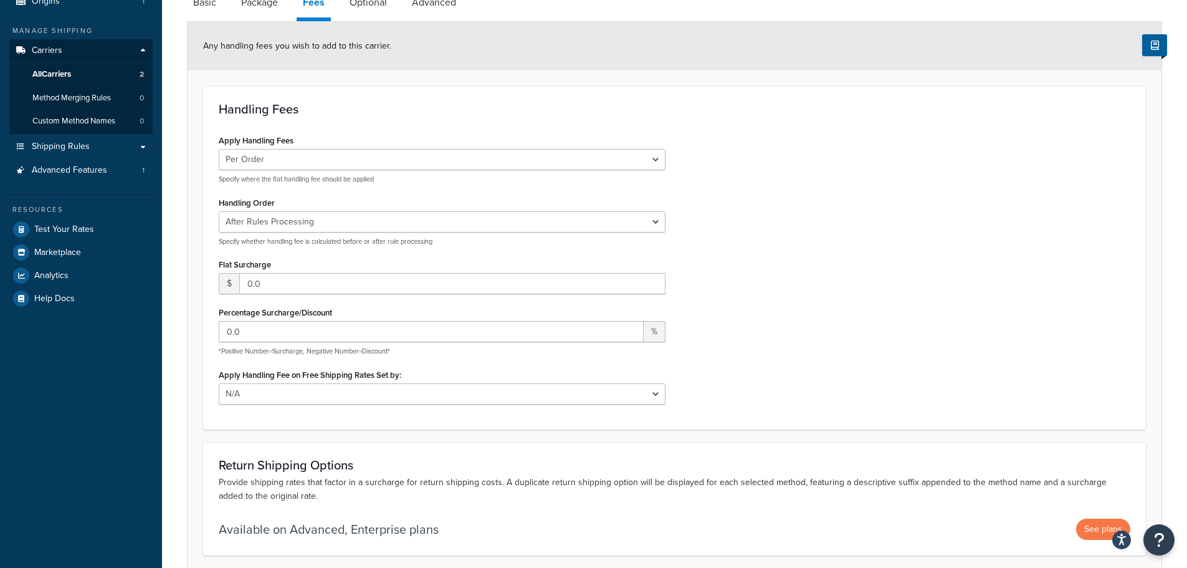
scroll to position [227, 0]
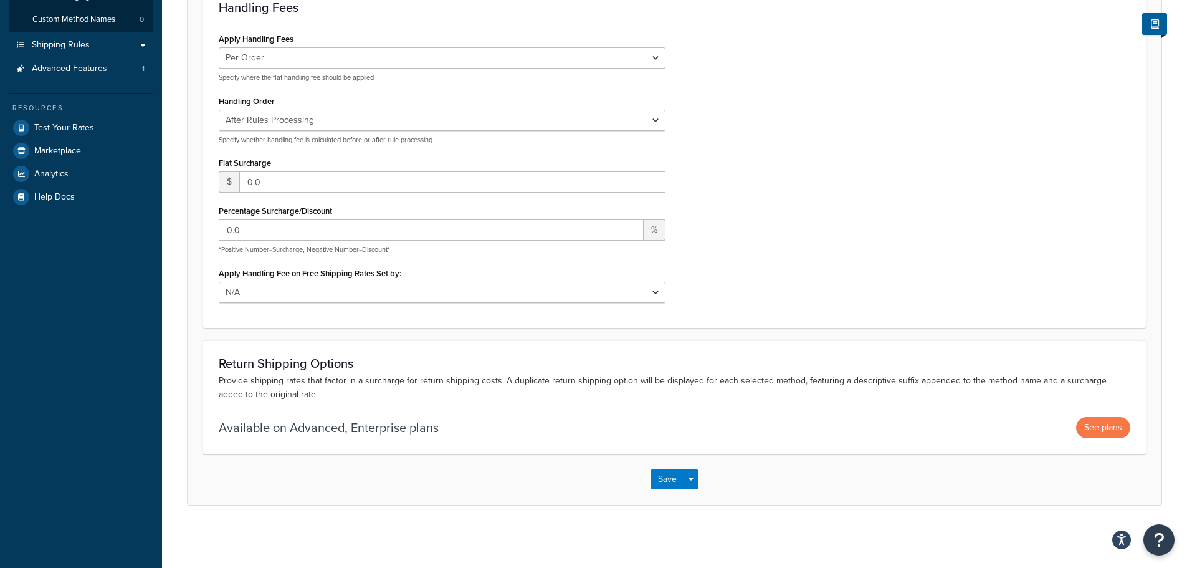
click at [477, 420] on div "Available on Advanced, Enterprise plans See plans" at bounding box center [675, 427] width 912 height 21
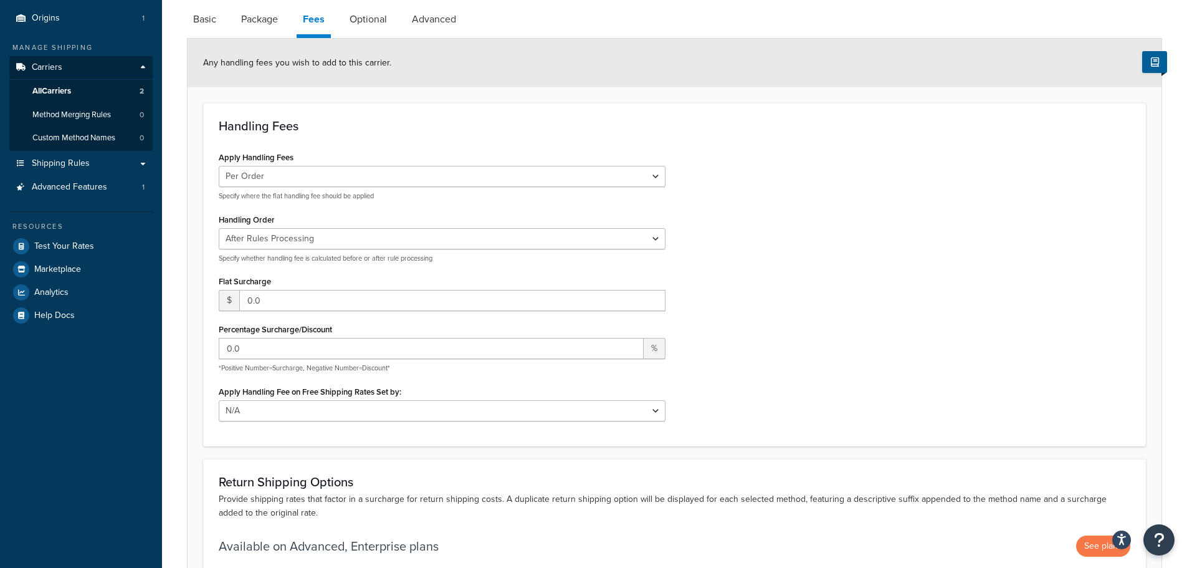
scroll to position [0, 0]
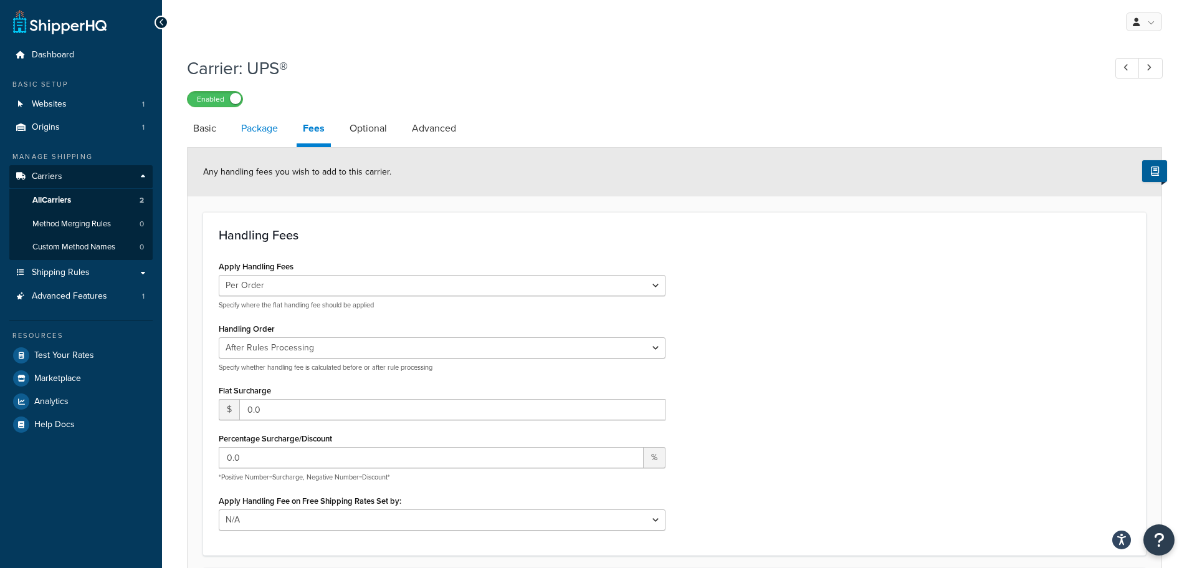
click at [271, 134] on link "Package" at bounding box center [259, 128] width 49 height 30
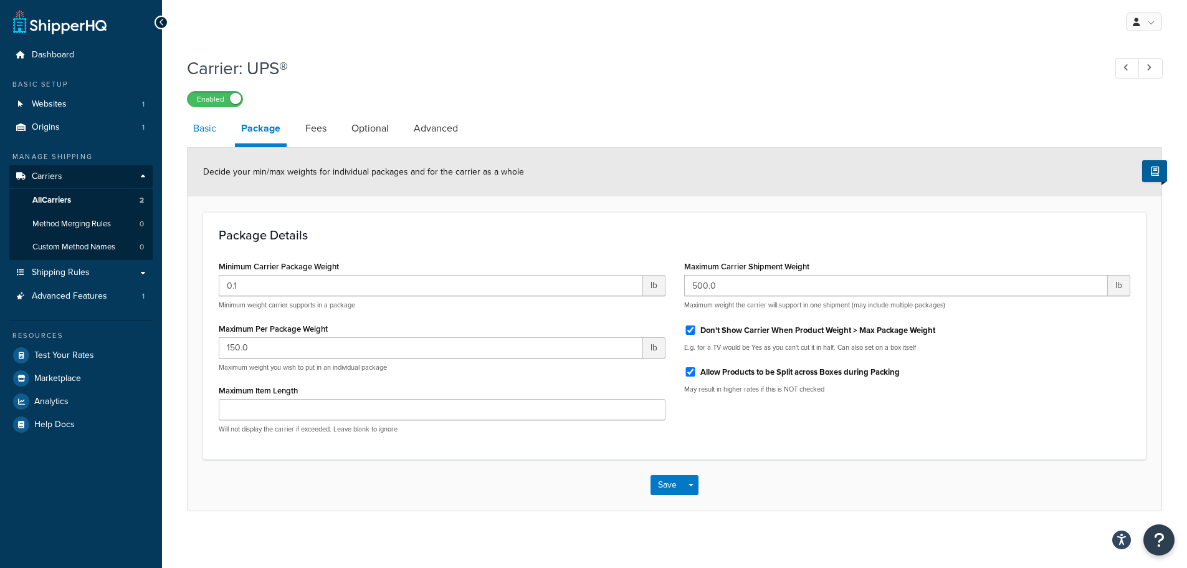
click at [209, 134] on link "Basic" at bounding box center [205, 128] width 36 height 30
select select "ups"
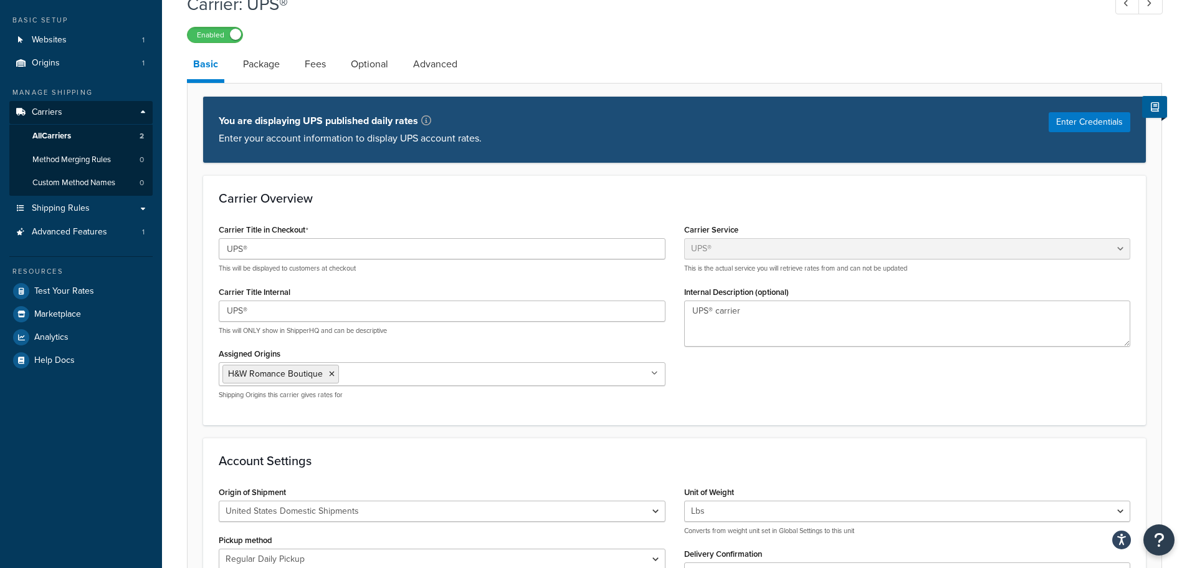
scroll to position [125, 0]
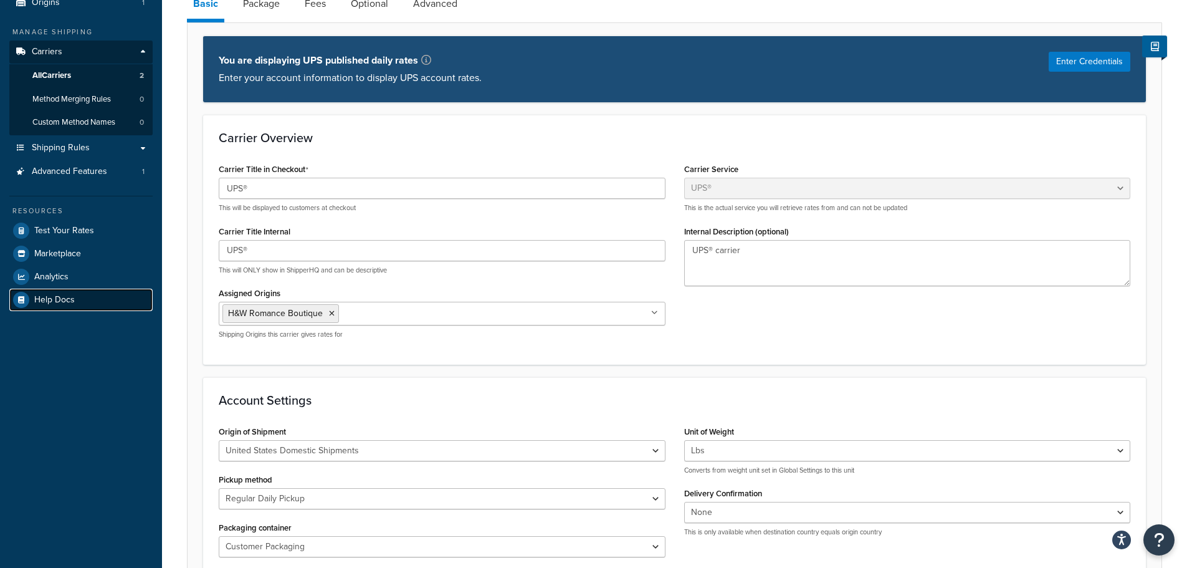
click at [45, 300] on span "Help Docs" at bounding box center [54, 300] width 41 height 11
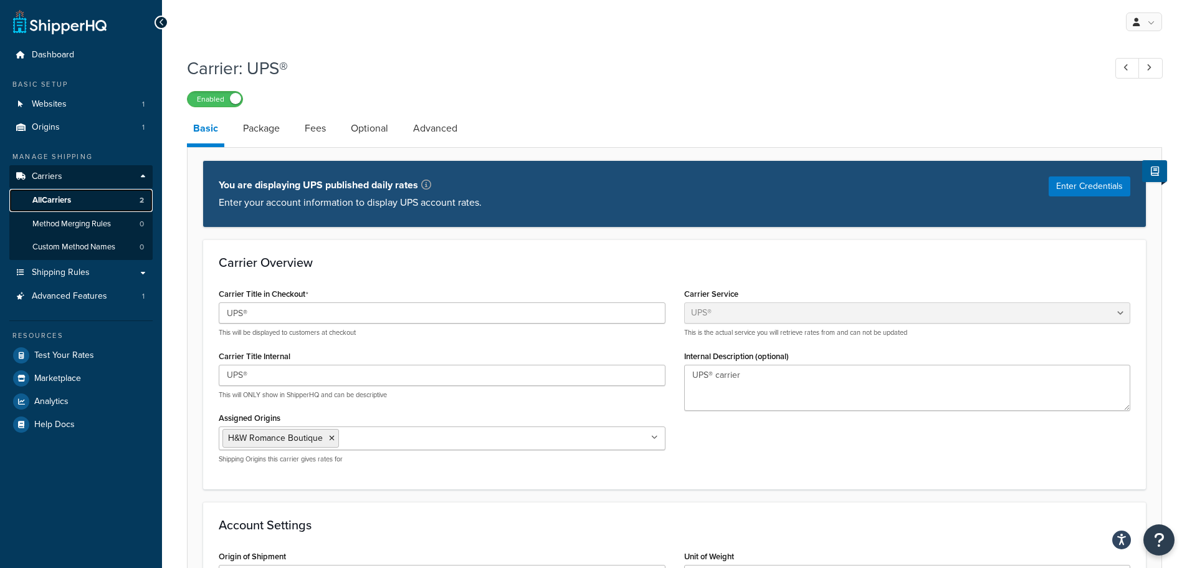
click at [75, 205] on link "All Carriers 2" at bounding box center [80, 200] width 143 height 23
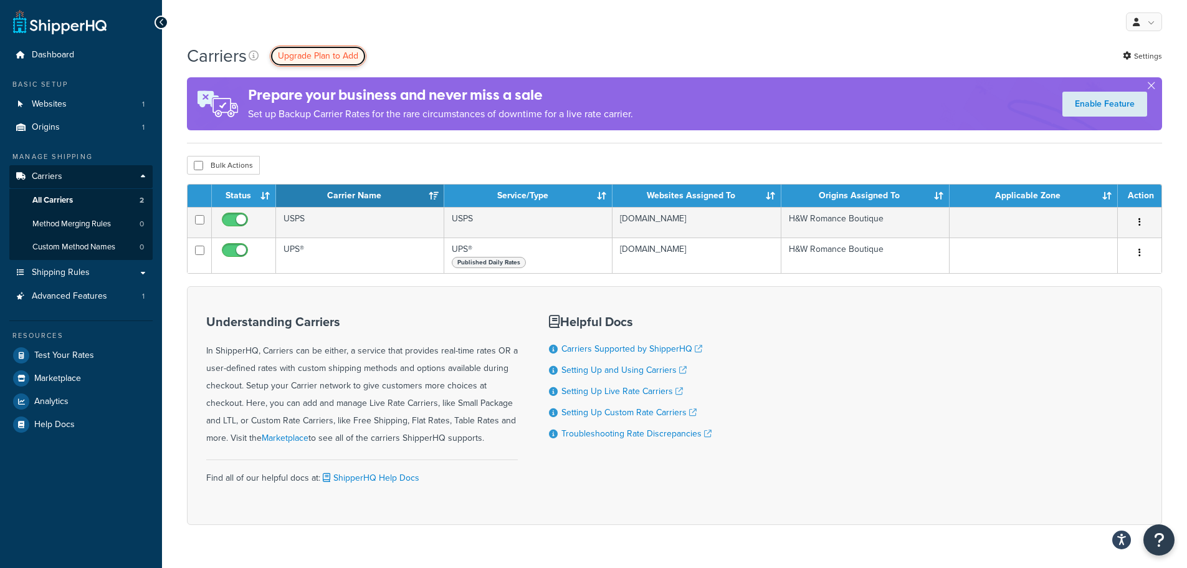
click at [339, 59] on span "Upgrade Plan to Add" at bounding box center [318, 55] width 80 height 13
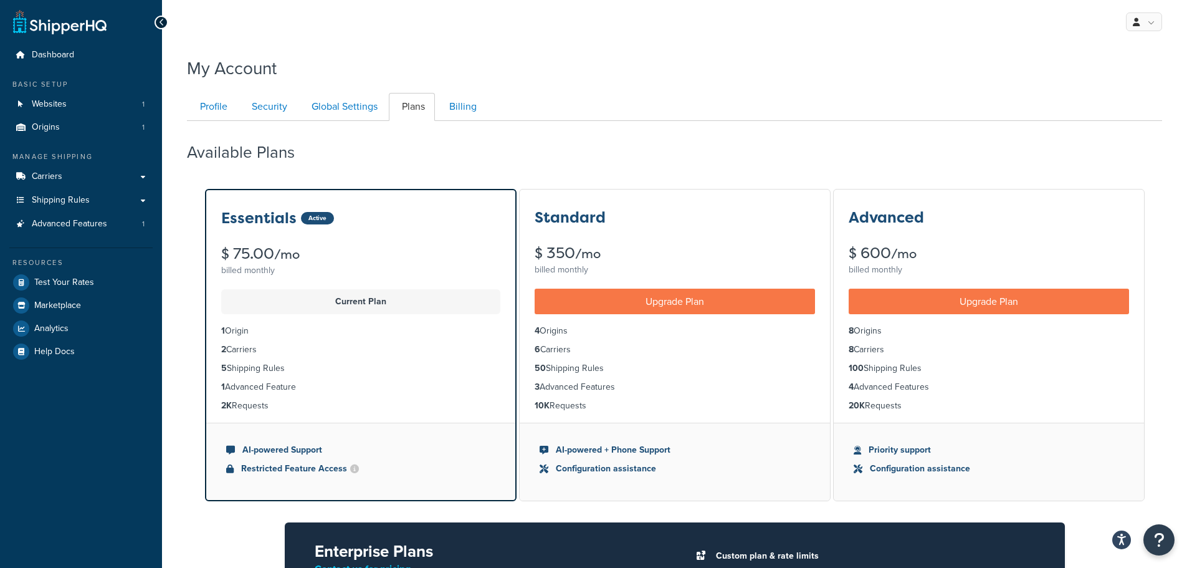
click at [332, 92] on div "Profile Security Global Settings Plans Billing Your Profile contains contact in…" at bounding box center [674, 407] width 975 height 640
click at [256, 94] on link "Security" at bounding box center [268, 107] width 59 height 28
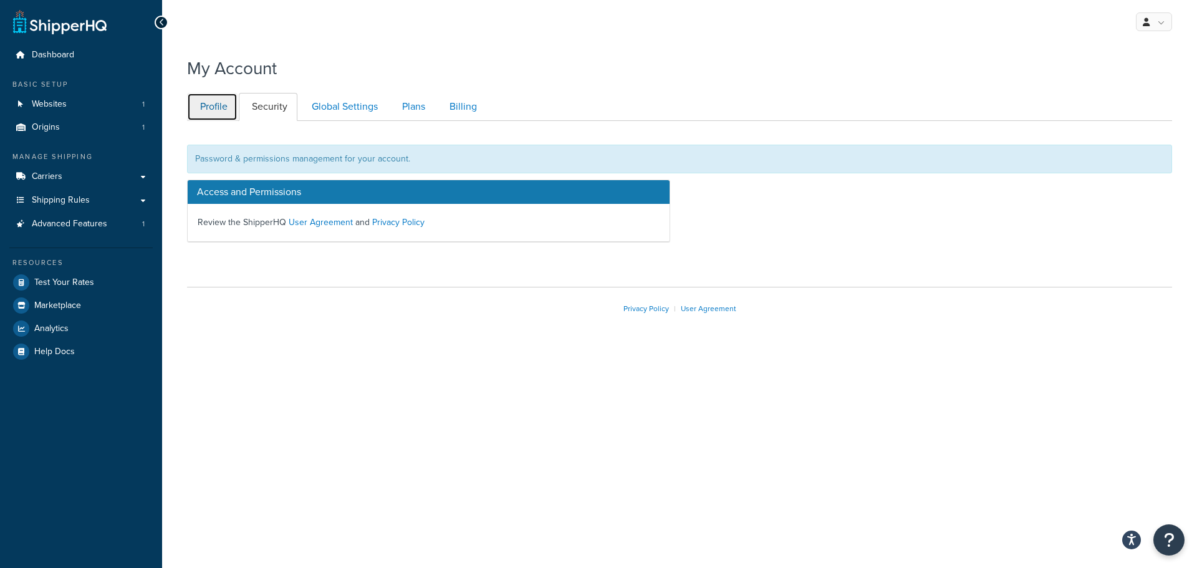
click at [222, 98] on link "Profile" at bounding box center [212, 107] width 50 height 28
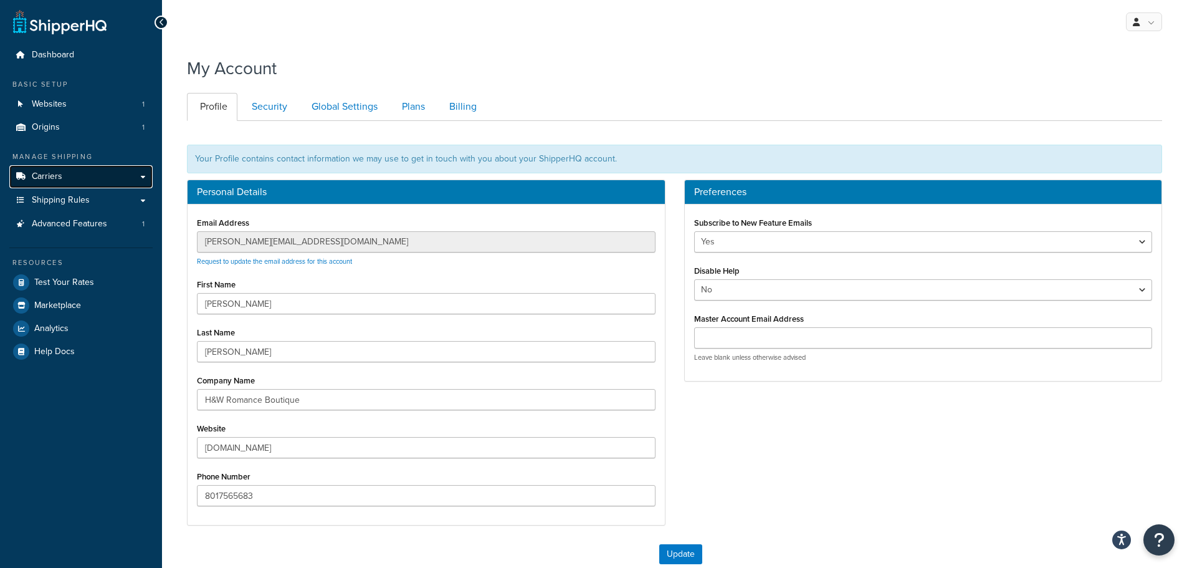
click at [75, 168] on link "Carriers" at bounding box center [80, 176] width 143 height 23
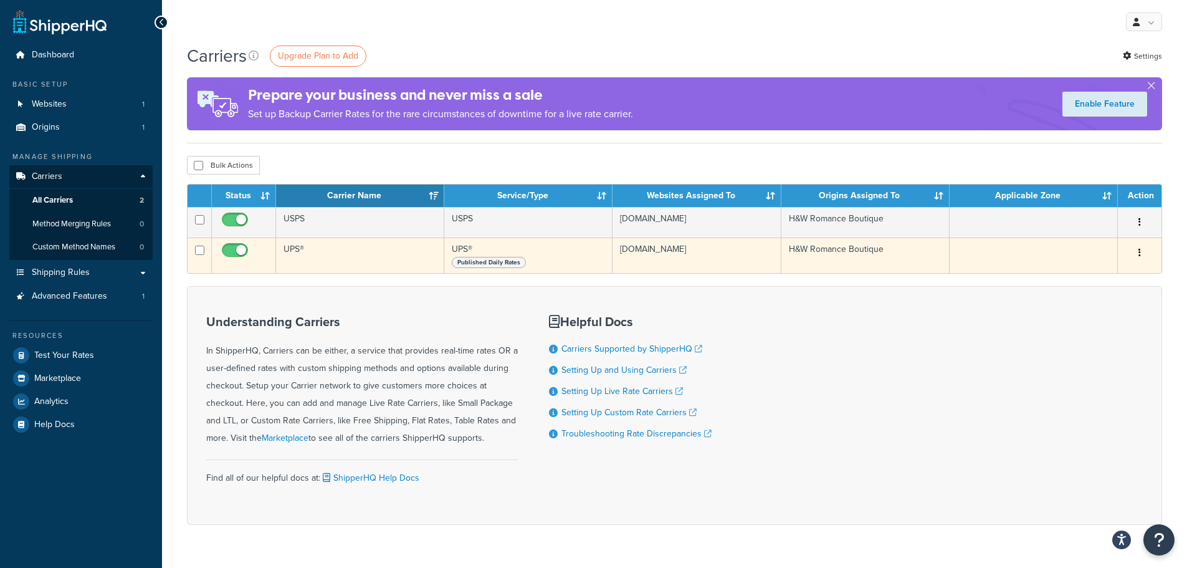
click at [217, 256] on td at bounding box center [244, 255] width 64 height 36
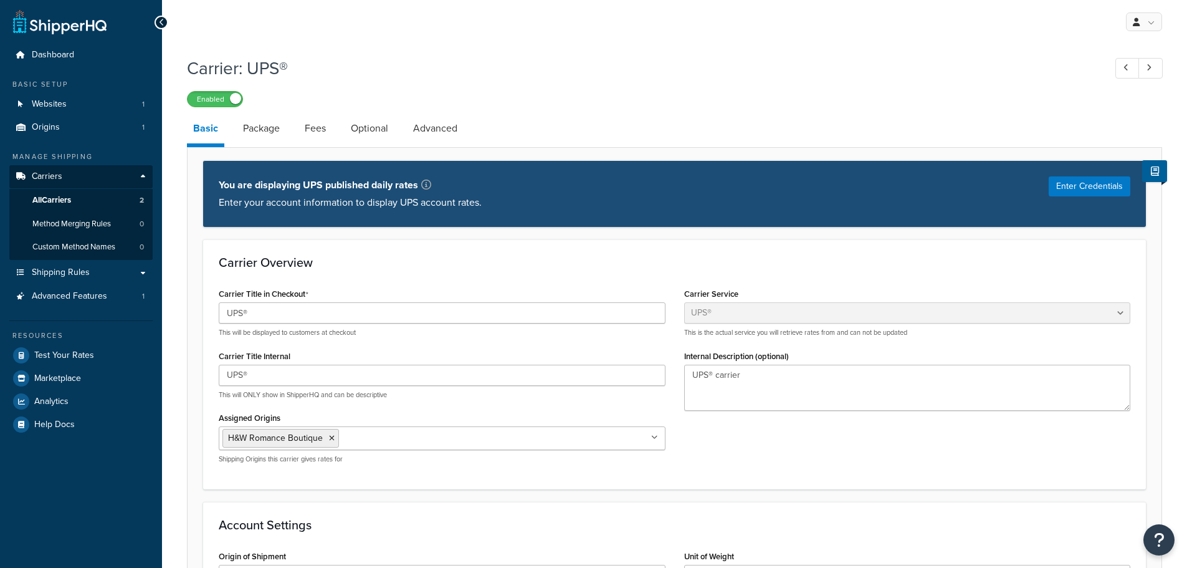
select select "ups"
click at [373, 120] on link "Optional" at bounding box center [370, 128] width 50 height 30
select select "business"
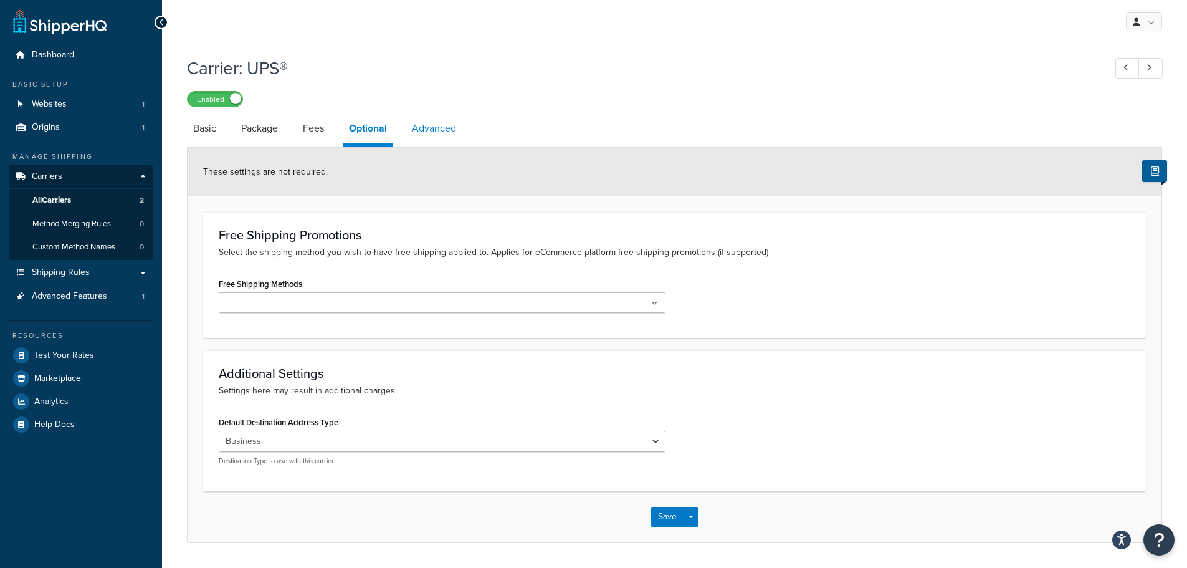
click at [444, 120] on link "Advanced" at bounding box center [434, 128] width 57 height 30
select select "false"
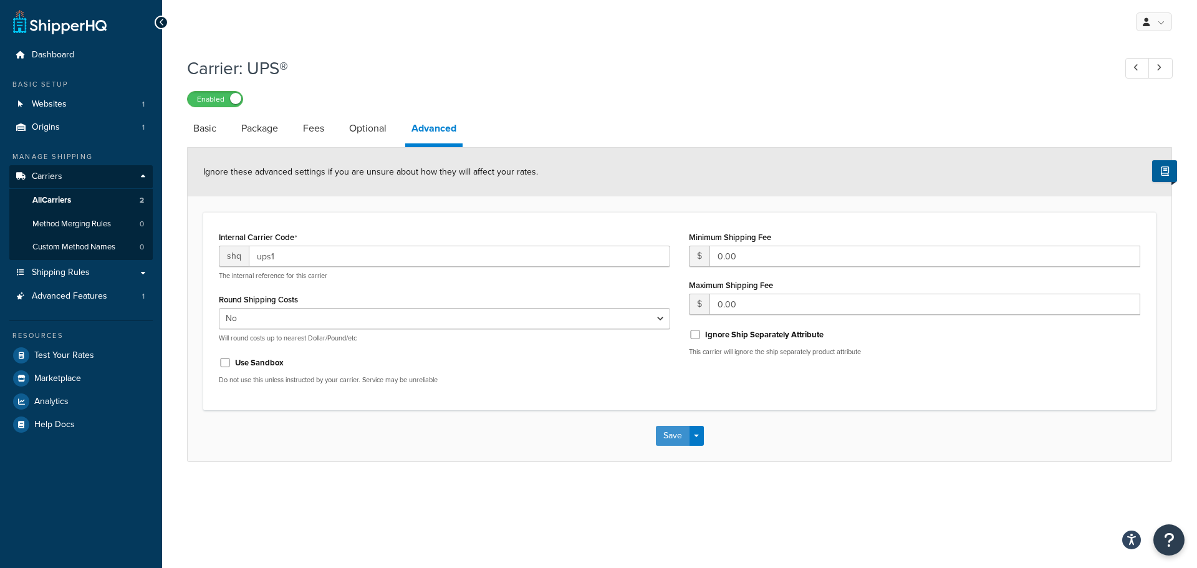
drag, startPoint x: 684, startPoint y: 438, endPoint x: 709, endPoint y: 435, distance: 24.4
click at [709, 435] on div "Save Save Dropdown Save and Edit" at bounding box center [680, 435] width 984 height 51
click at [701, 437] on button "Save Dropdown" at bounding box center [696, 436] width 15 height 20
click at [381, 136] on link "Optional" at bounding box center [368, 128] width 50 height 30
select select "business"
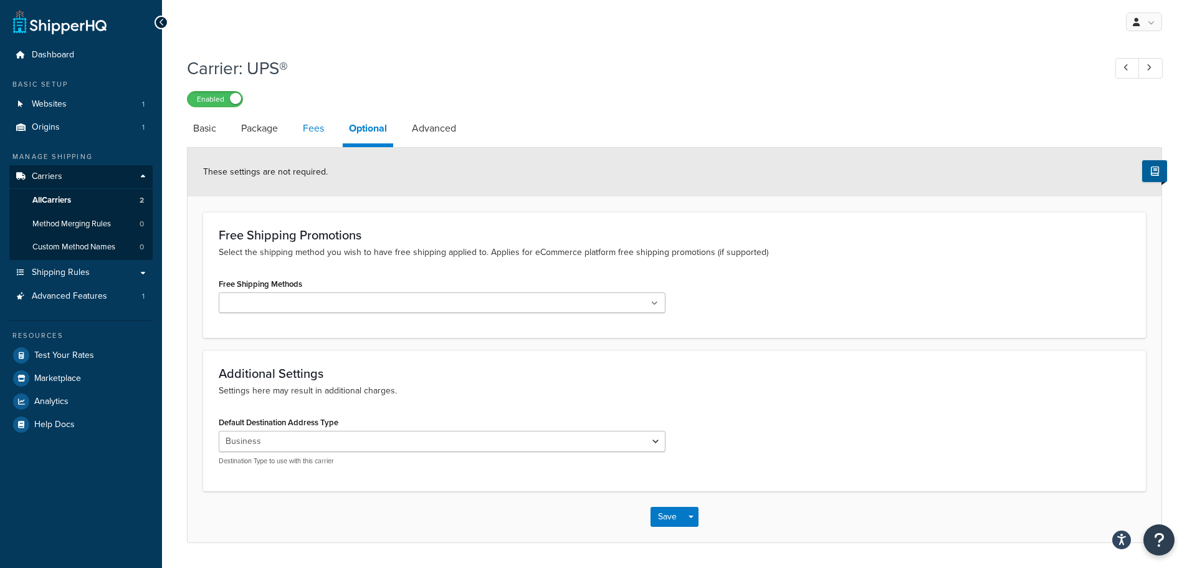
click at [317, 140] on link "Fees" at bounding box center [314, 128] width 34 height 30
select select "AFTER"
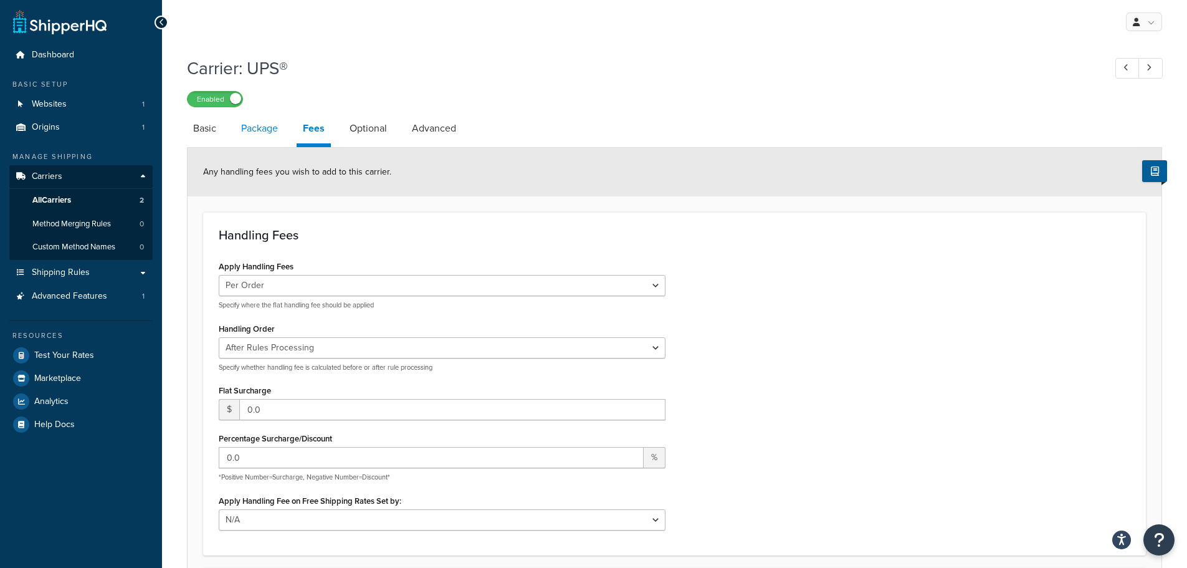
click at [266, 128] on link "Package" at bounding box center [259, 128] width 49 height 30
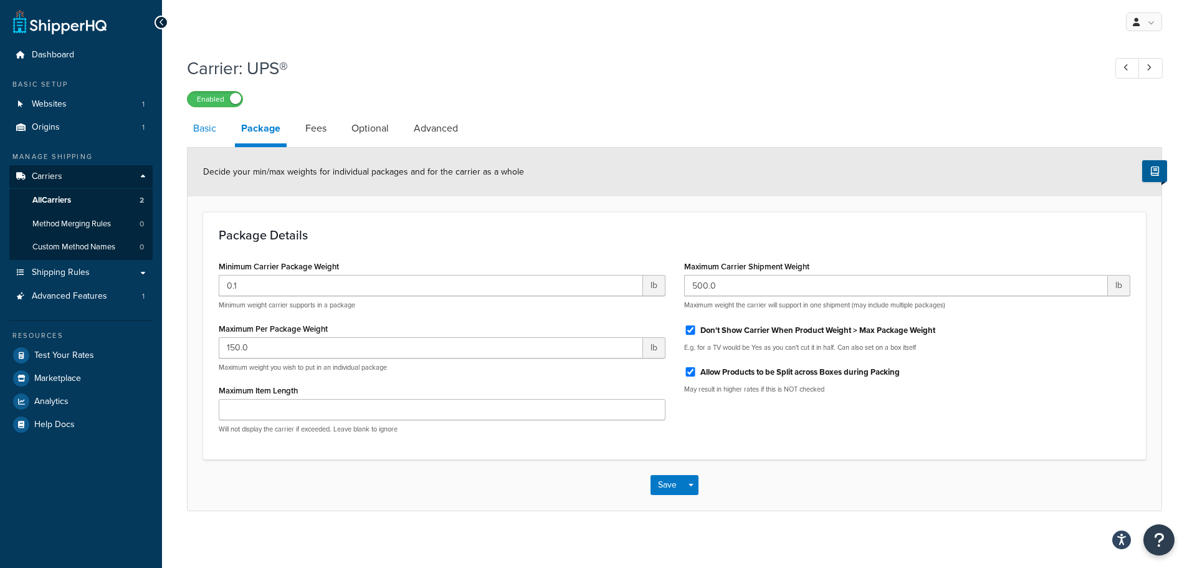
click at [219, 127] on link "Basic" at bounding box center [205, 128] width 36 height 30
select select "ups"
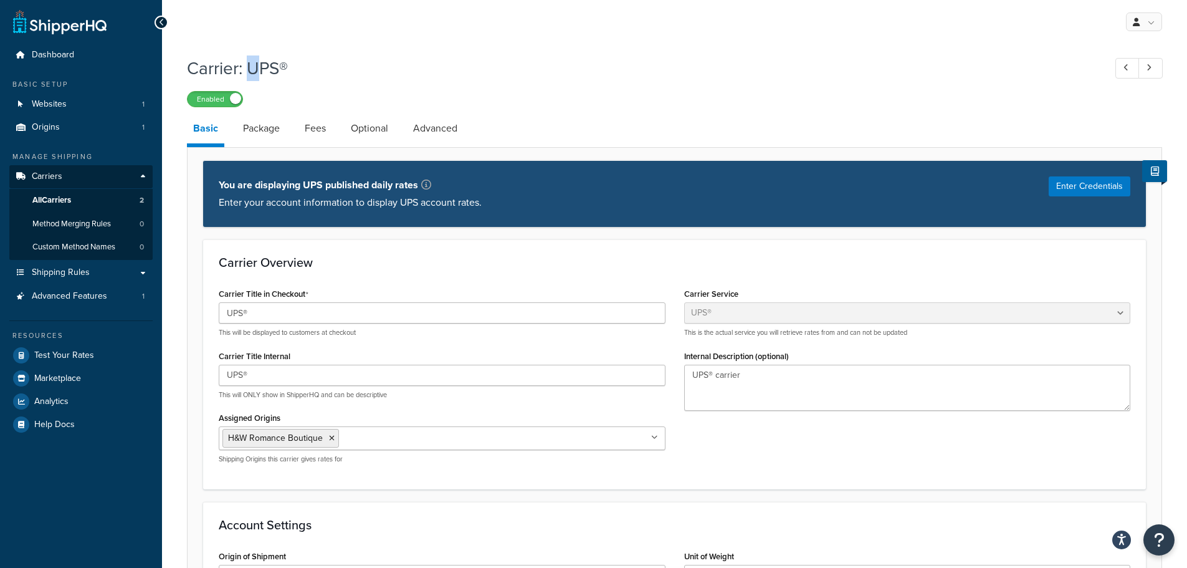
click at [255, 69] on h1 "Carrier: UPS®" at bounding box center [640, 68] width 906 height 24
click at [72, 173] on link "Carriers" at bounding box center [80, 176] width 143 height 23
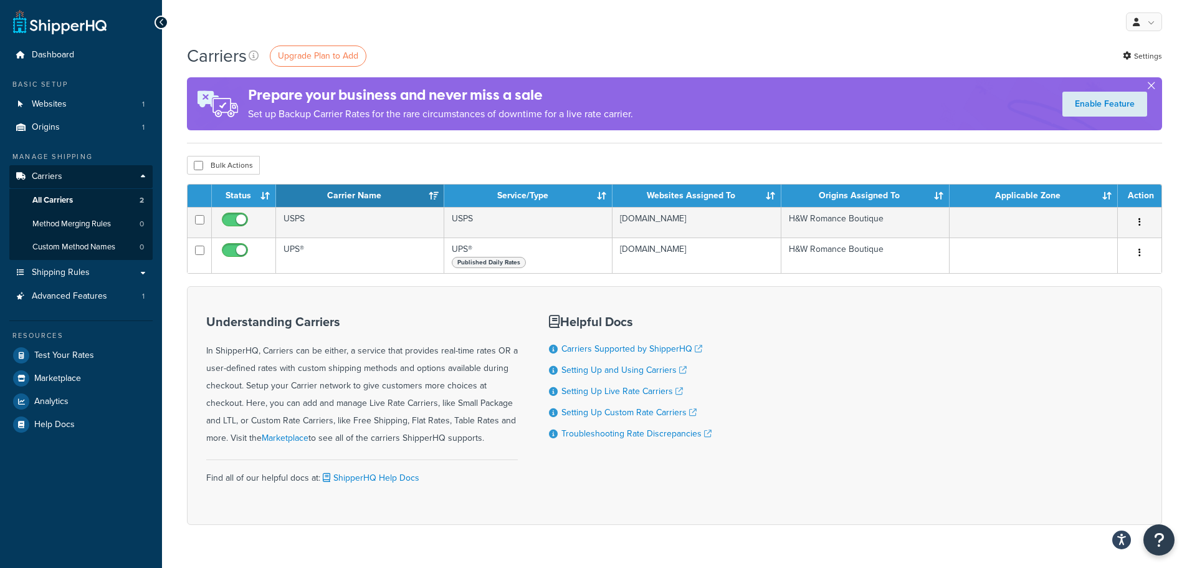
click at [1153, 87] on button "button" at bounding box center [1151, 88] width 3 height 3
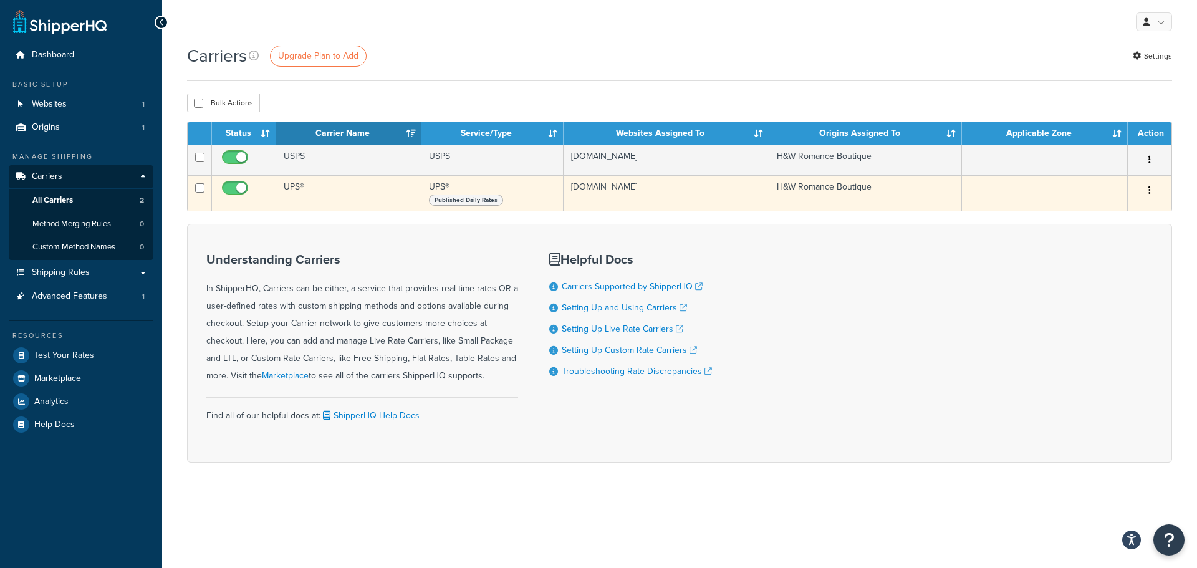
click at [1147, 201] on button "button" at bounding box center [1149, 191] width 17 height 20
click at [1122, 219] on link "Edit" at bounding box center [1099, 221] width 98 height 26
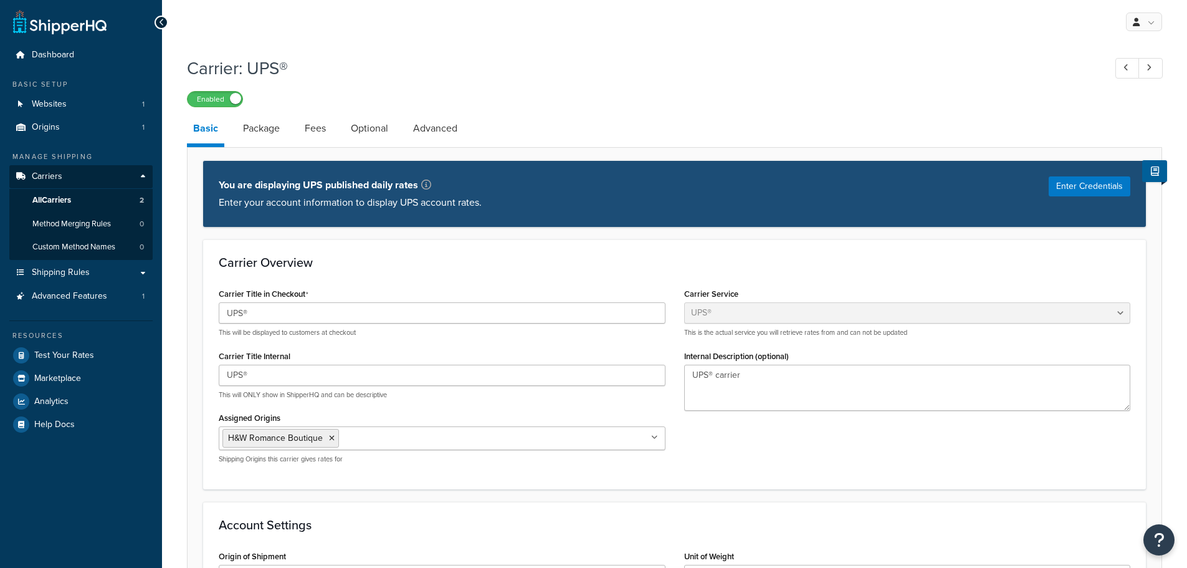
select select "ups"
click at [209, 128] on link "Basic" at bounding box center [205, 130] width 37 height 34
click at [209, 135] on link "Basic" at bounding box center [205, 130] width 37 height 34
click at [52, 175] on span "Carriers" at bounding box center [47, 176] width 31 height 11
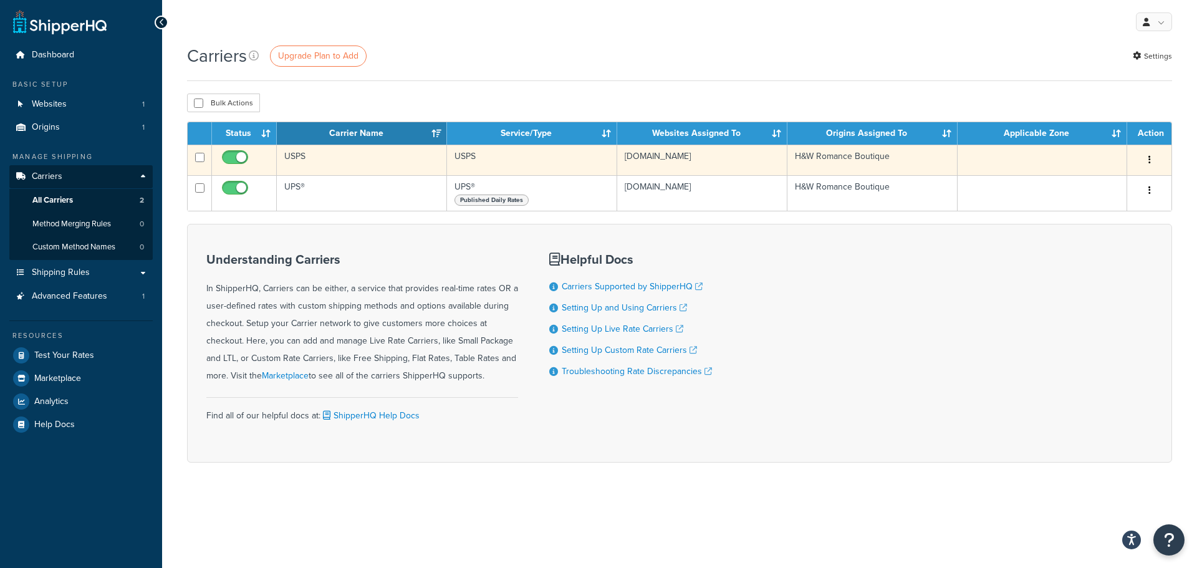
click at [233, 164] on input "checkbox" at bounding box center [236, 161] width 34 height 16
checkbox input "false"
click at [203, 156] on input "checkbox" at bounding box center [199, 157] width 9 height 9
checkbox input "true"
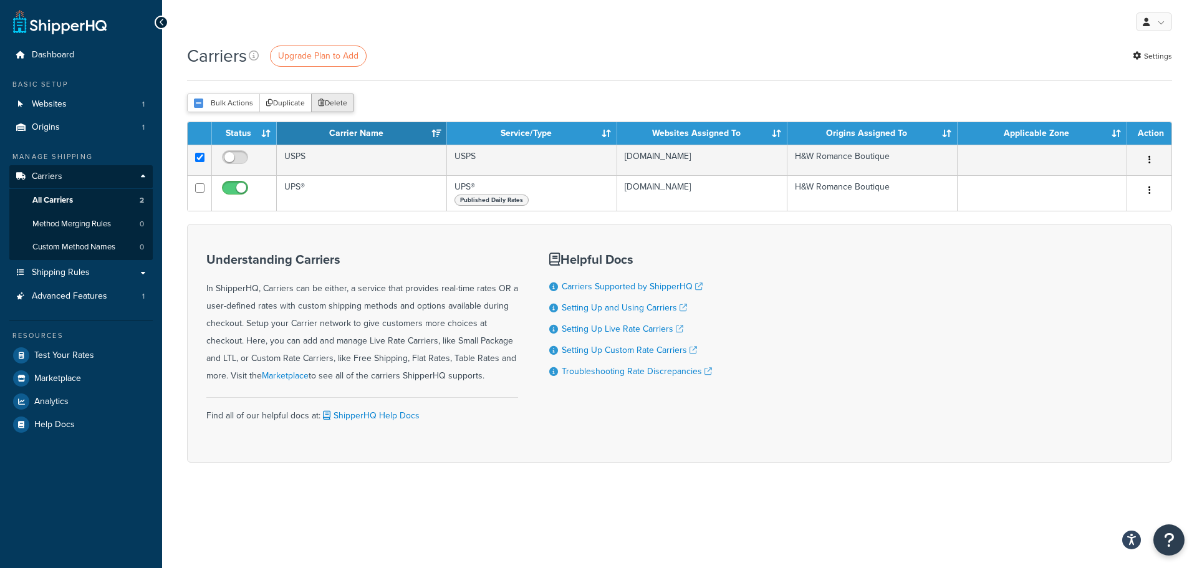
click at [329, 100] on button "Delete" at bounding box center [332, 102] width 43 height 19
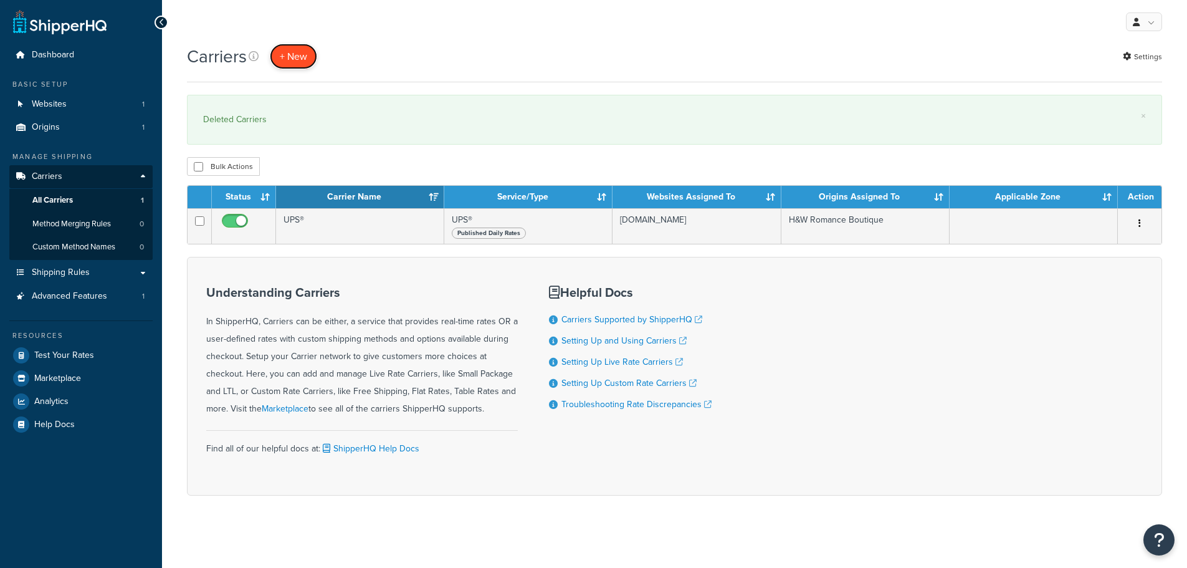
click at [290, 57] on button "+ New" at bounding box center [293, 57] width 47 height 26
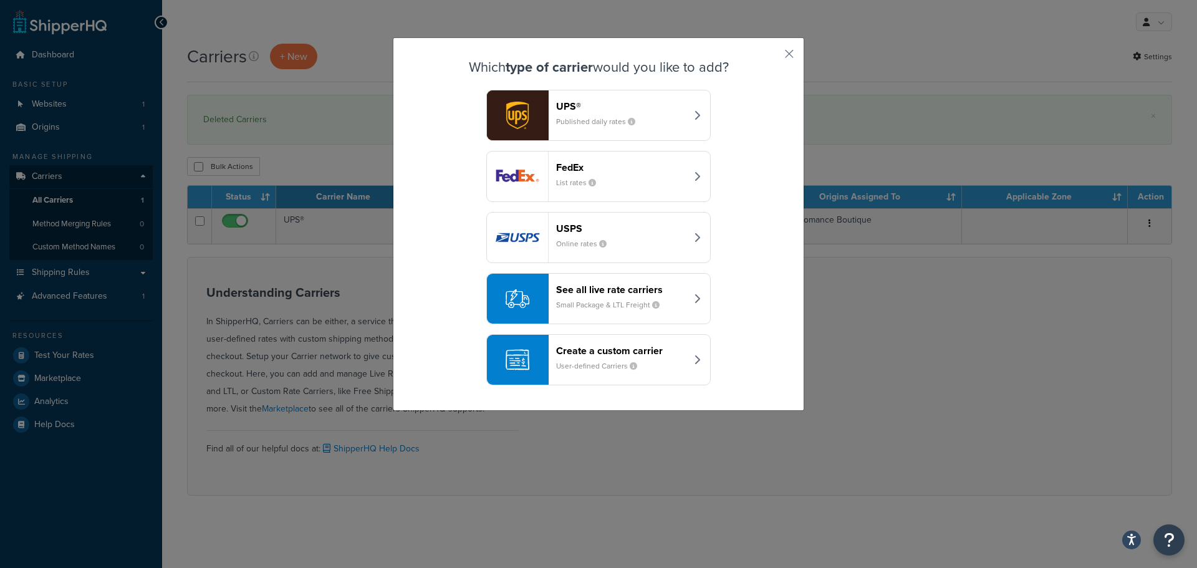
click at [671, 312] on div "See all live rate carriers Small Package & LTL Freight" at bounding box center [621, 299] width 130 height 30
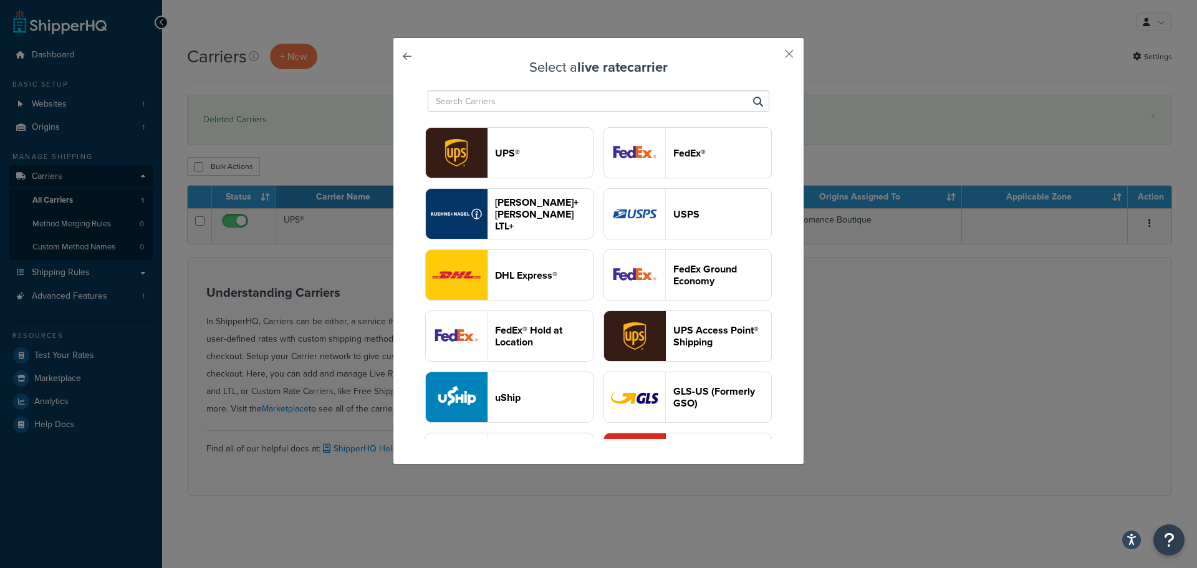
drag, startPoint x: 605, startPoint y: 160, endPoint x: 693, endPoint y: 338, distance: 198.5
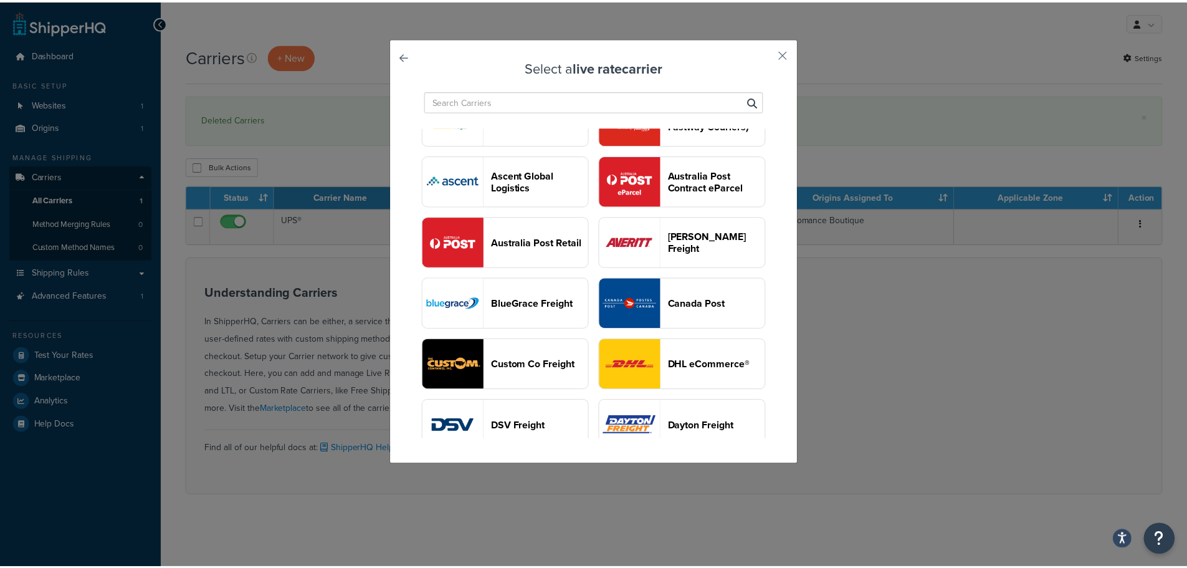
scroll to position [374, 0]
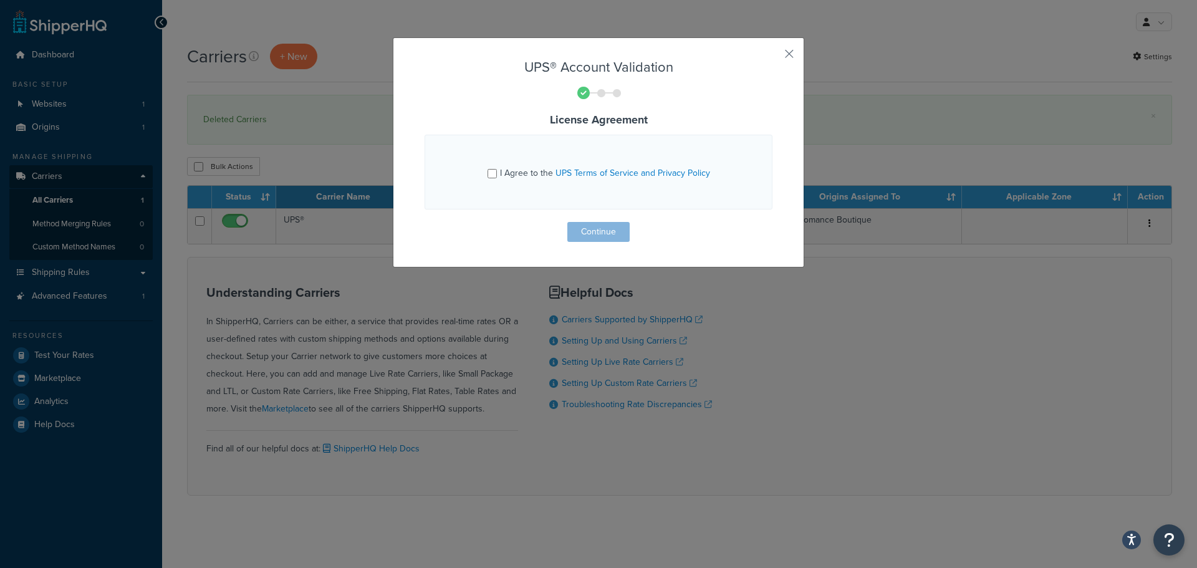
click at [516, 178] on span "I Agree to the UPS Terms of Service and Privacy Policy" at bounding box center [605, 172] width 210 height 13
click at [497, 178] on input "I Agree to the UPS Terms of Service and Privacy Policy" at bounding box center [491, 173] width 9 height 9
checkbox input "true"
click at [592, 241] on button "Continue" at bounding box center [598, 232] width 62 height 20
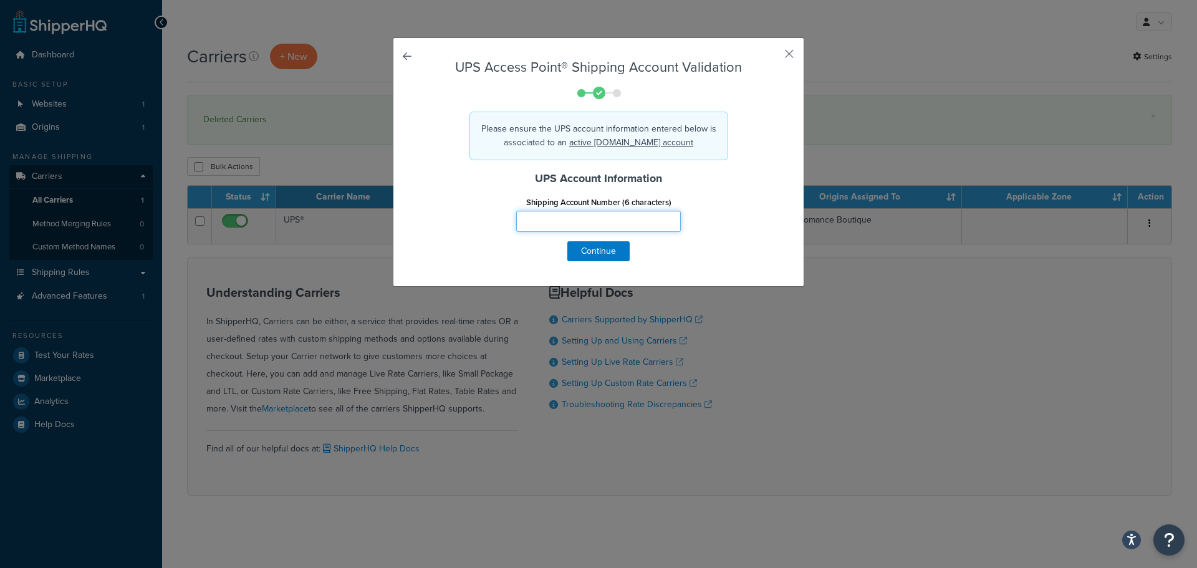
click at [582, 222] on input "Shipping Account Number (6 characters)" at bounding box center [598, 221] width 165 height 21
click at [638, 144] on link "active UPS.com account" at bounding box center [631, 142] width 124 height 13
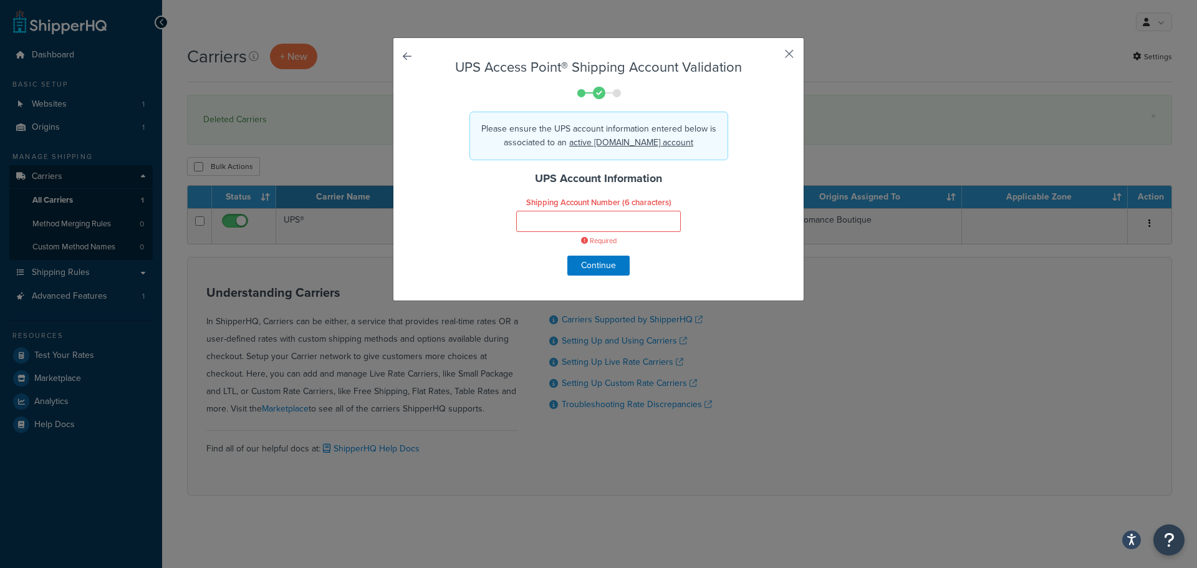
click at [772, 57] on button "button" at bounding box center [770, 58] width 3 height 3
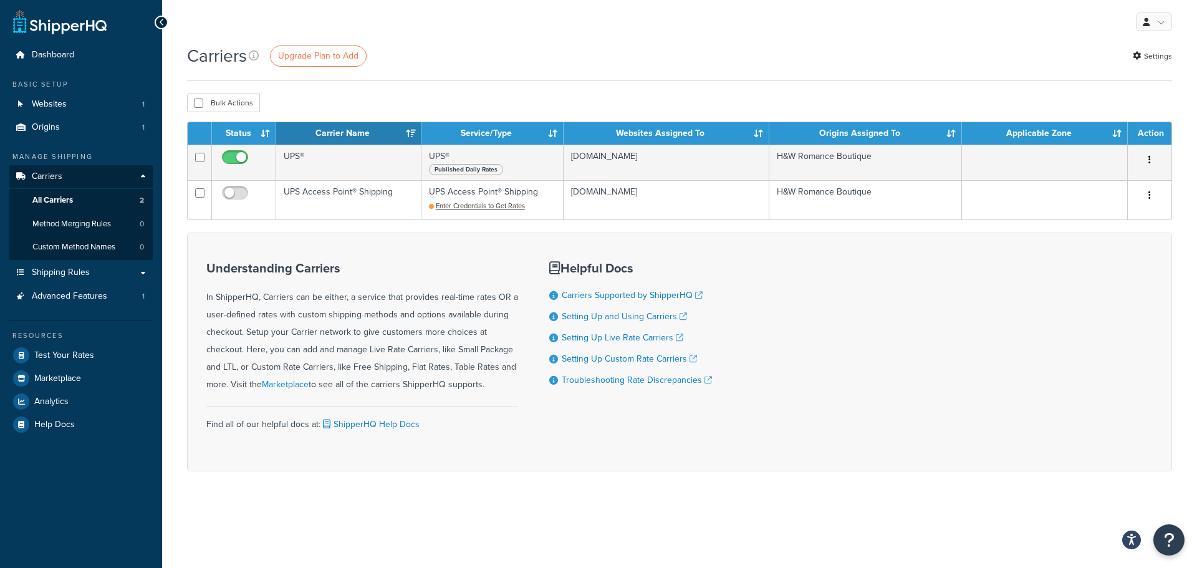
click at [1033, 510] on div "Carriers Upgrade Plan to Add Settings Bulk Actions Duplicate [GEOGRAPHIC_DATA] …" at bounding box center [679, 279] width 1035 height 471
